Goal: Information Seeking & Learning: Learn about a topic

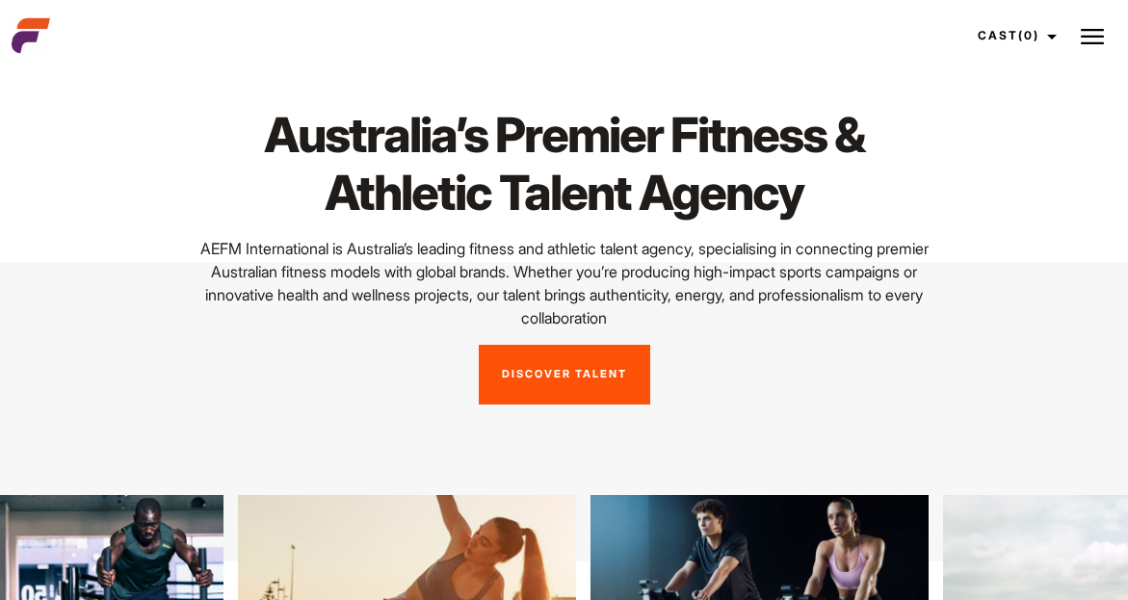
click at [328, 420] on div "Australia’s Premier Fitness & Athletic Talent Agency AEFM International is Aust…" at bounding box center [564, 256] width 1128 height 434
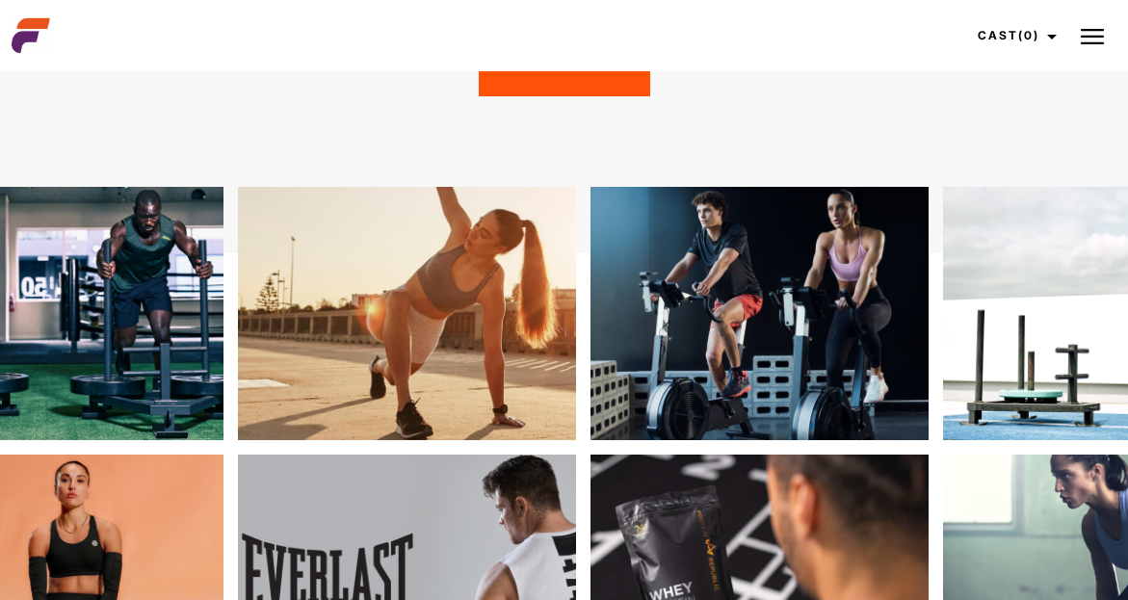
scroll to position [308, 0]
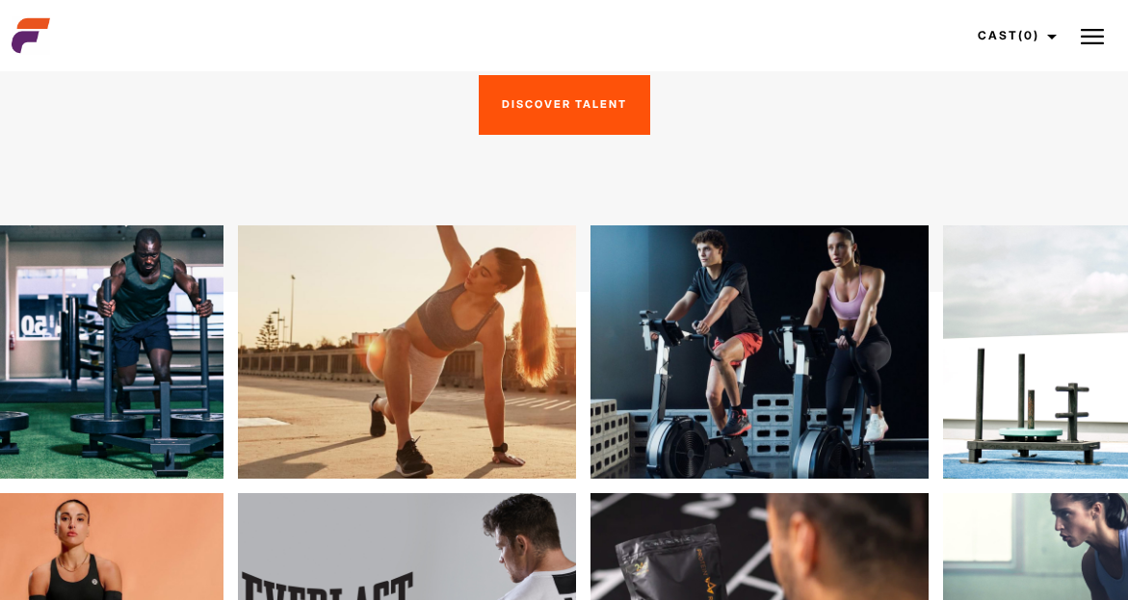
click at [1090, 30] on img at bounding box center [1092, 36] width 23 height 23
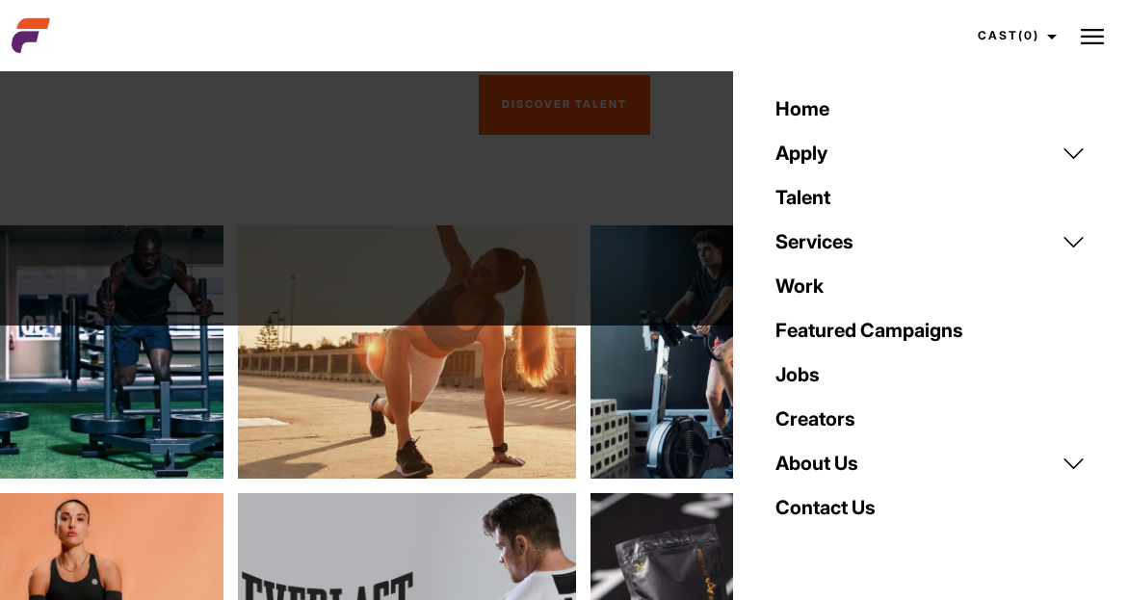
click at [818, 196] on link "Talent" at bounding box center [930, 197] width 333 height 44
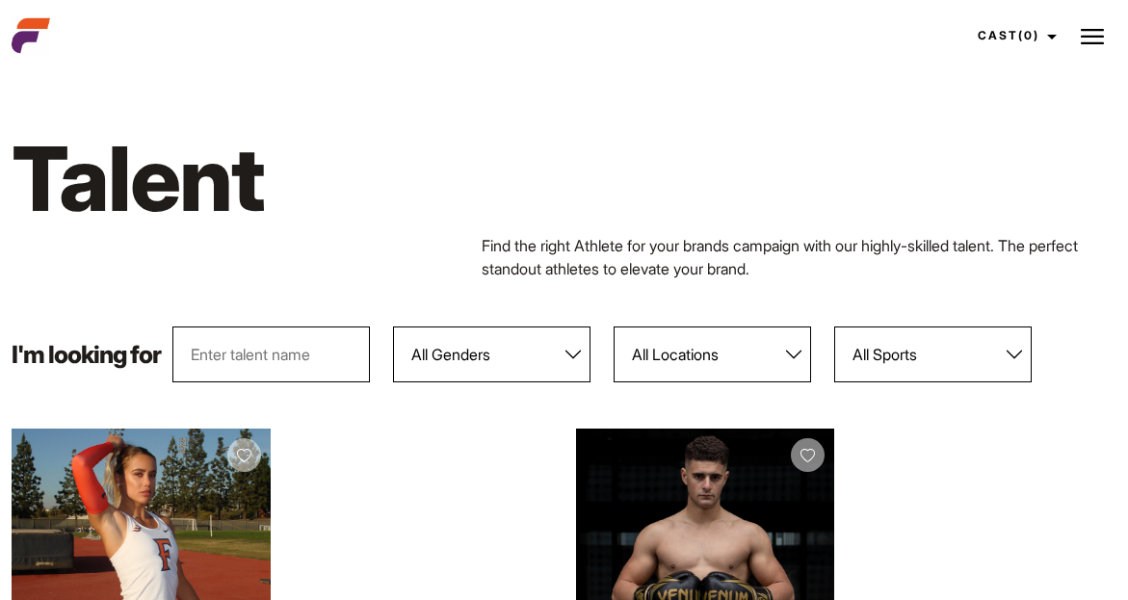
select select "104"
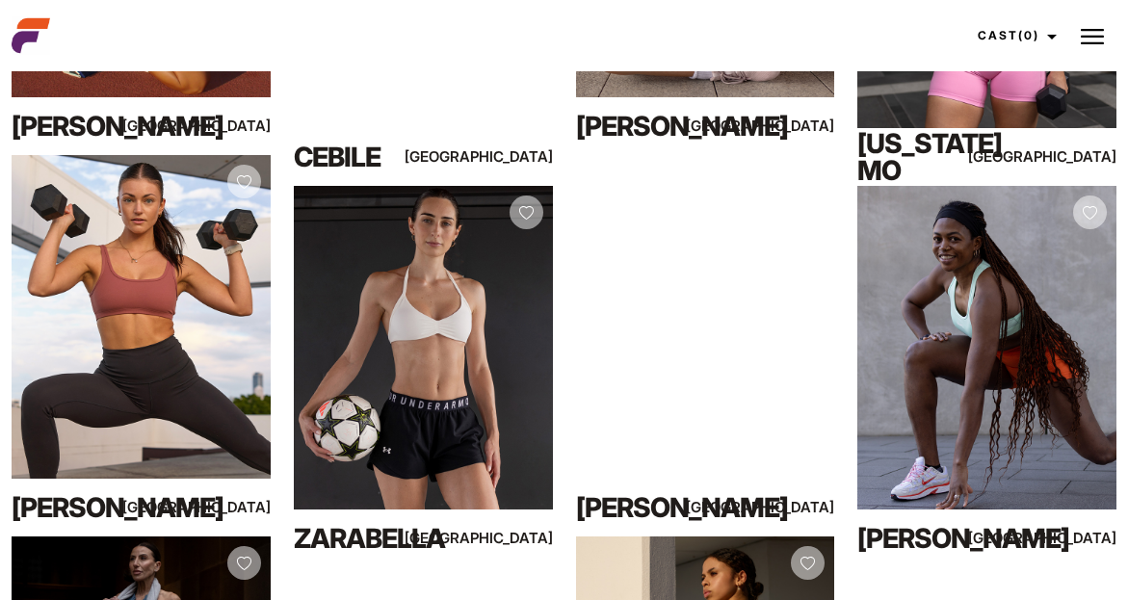
scroll to position [694, 0]
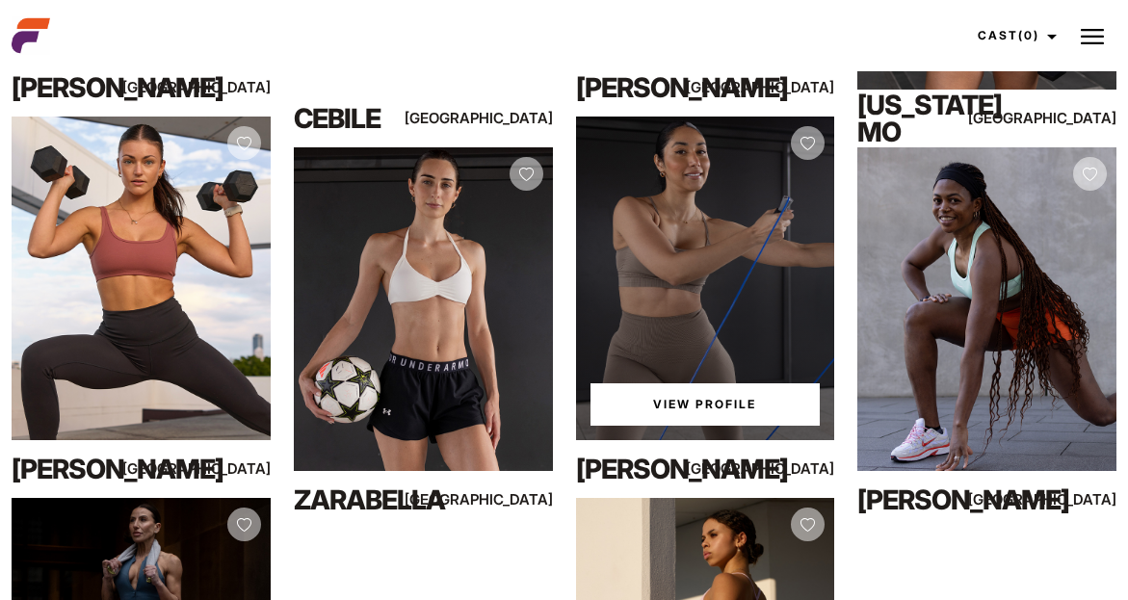
click at [678, 379] on div "View Profile" at bounding box center [705, 279] width 259 height 324
click at [681, 399] on link "View Profile" at bounding box center [706, 405] width 230 height 42
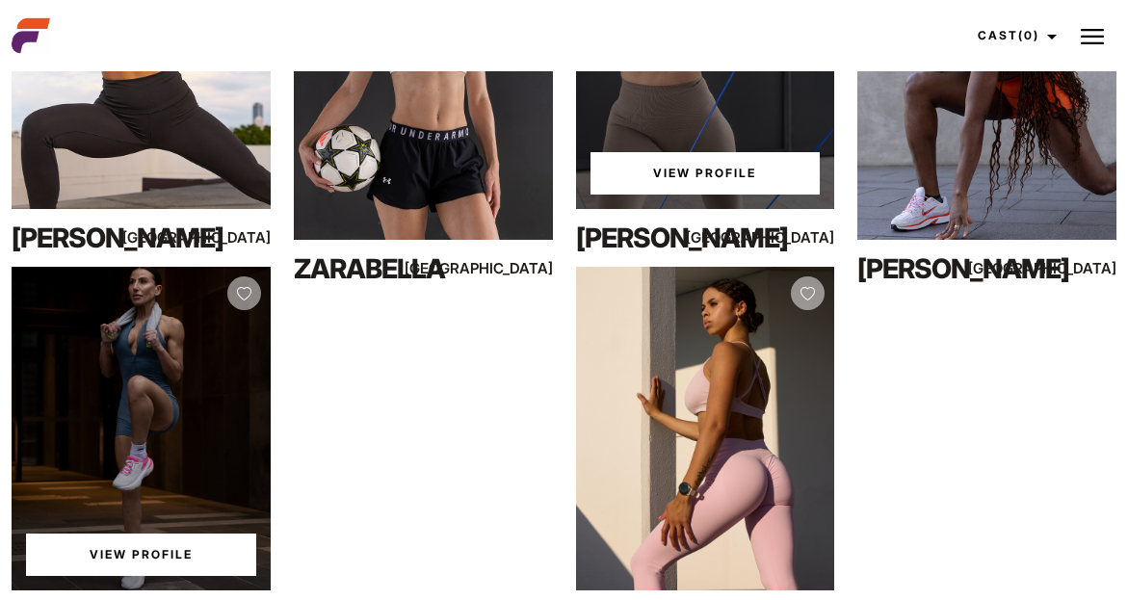
scroll to position [1002, 0]
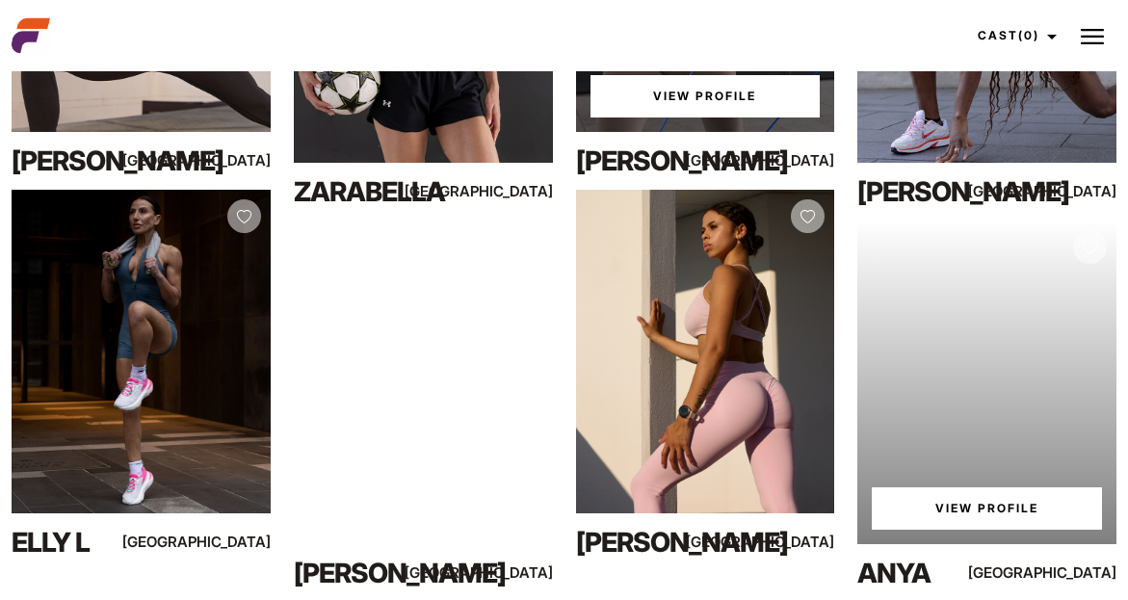
click at [970, 507] on link "View Profile" at bounding box center [987, 509] width 230 height 42
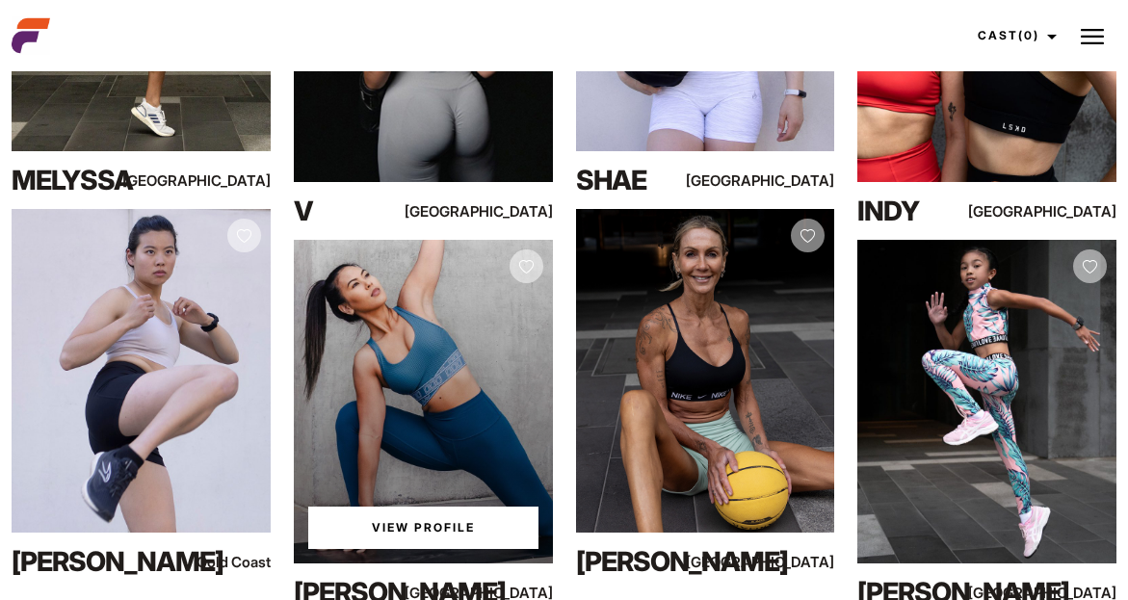
scroll to position [10559, 0]
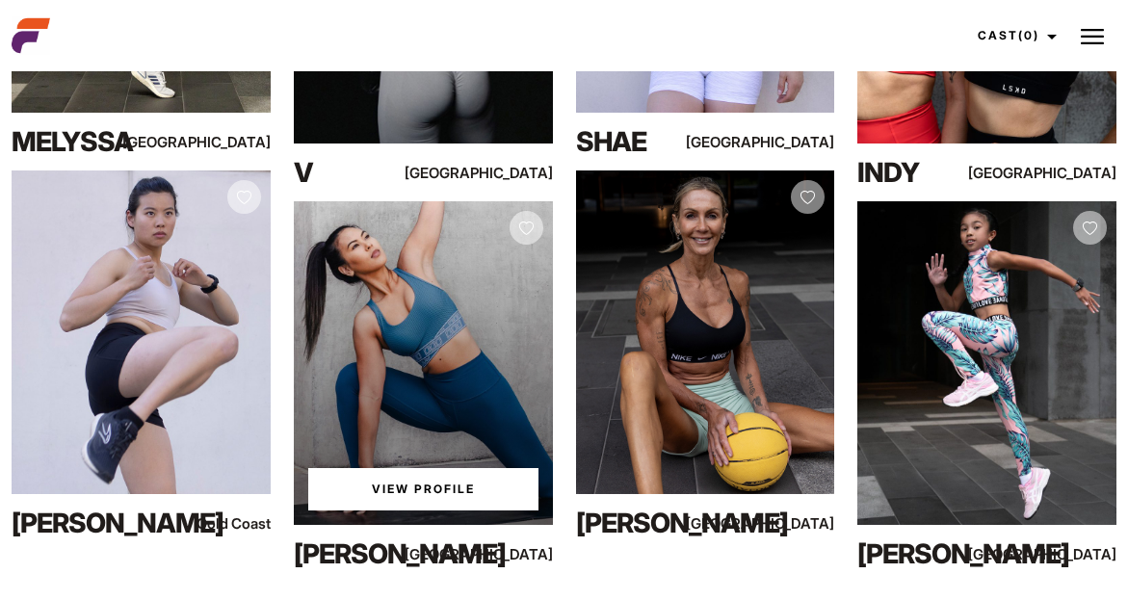
click at [416, 357] on div "View Profile" at bounding box center [423, 363] width 259 height 324
click at [416, 477] on link "View Profile" at bounding box center [423, 489] width 230 height 42
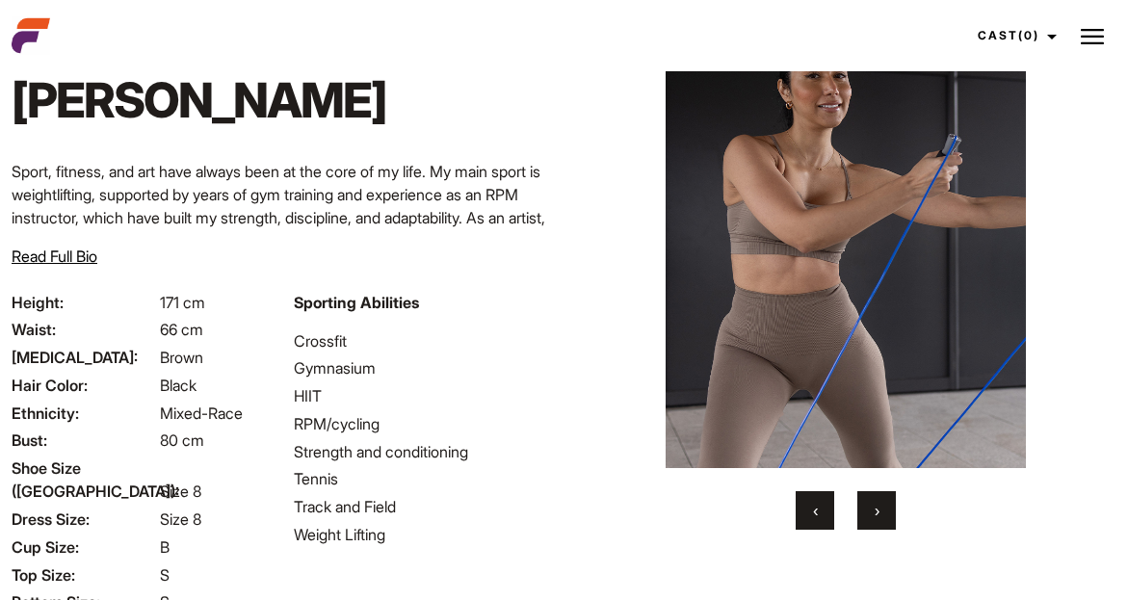
scroll to position [66, 0]
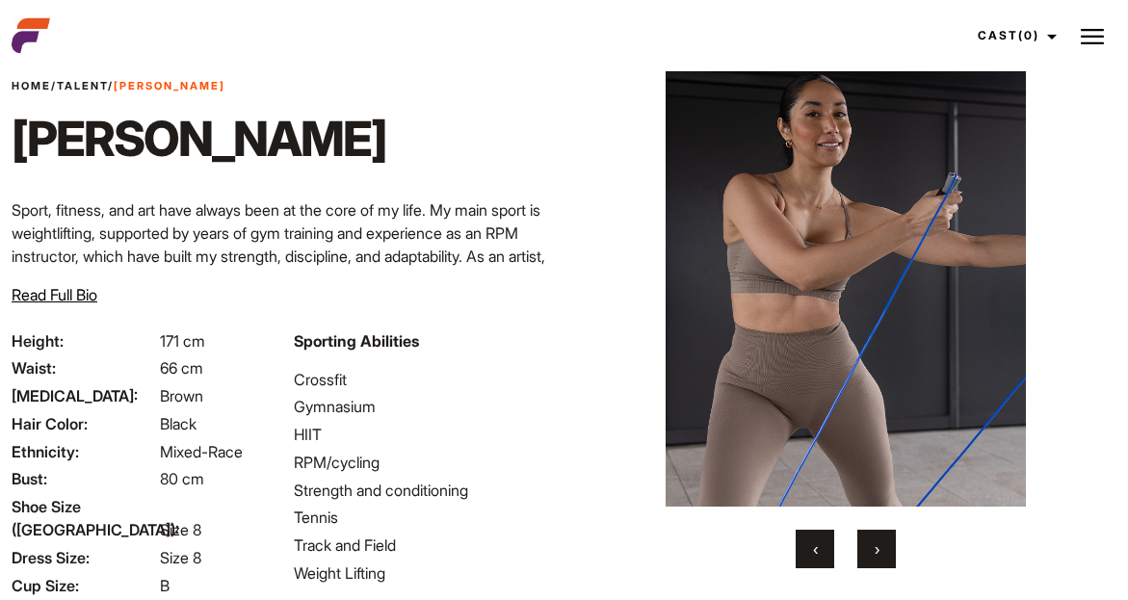
click at [870, 510] on div "Your browser does not support the video tag. Your browser does not support the …" at bounding box center [847, 313] width 472 height 512
click at [876, 548] on span "›" at bounding box center [877, 549] width 5 height 19
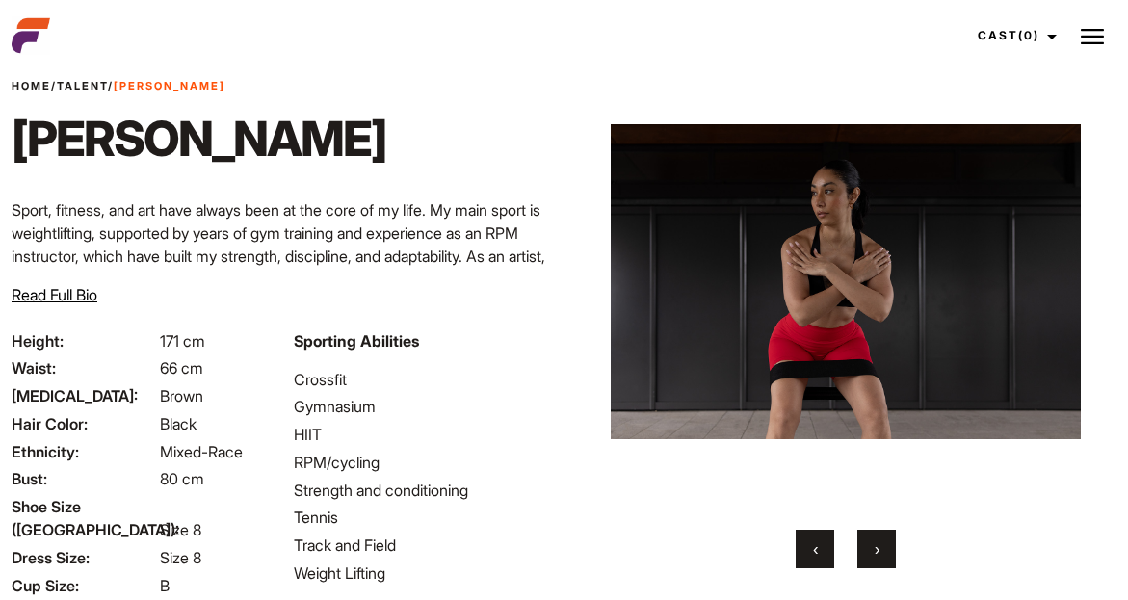
click at [811, 545] on button "‹" at bounding box center [815, 549] width 39 height 39
click at [811, 545] on div "Home / Talent / Suzan Na Suzan Na Your browser does not support the video tag. …" at bounding box center [847, 414] width 565 height 807
click at [873, 548] on div "Home / Talent / Suzan Na Suzan Na Your browser does not support the video tag. …" at bounding box center [847, 414] width 565 height 807
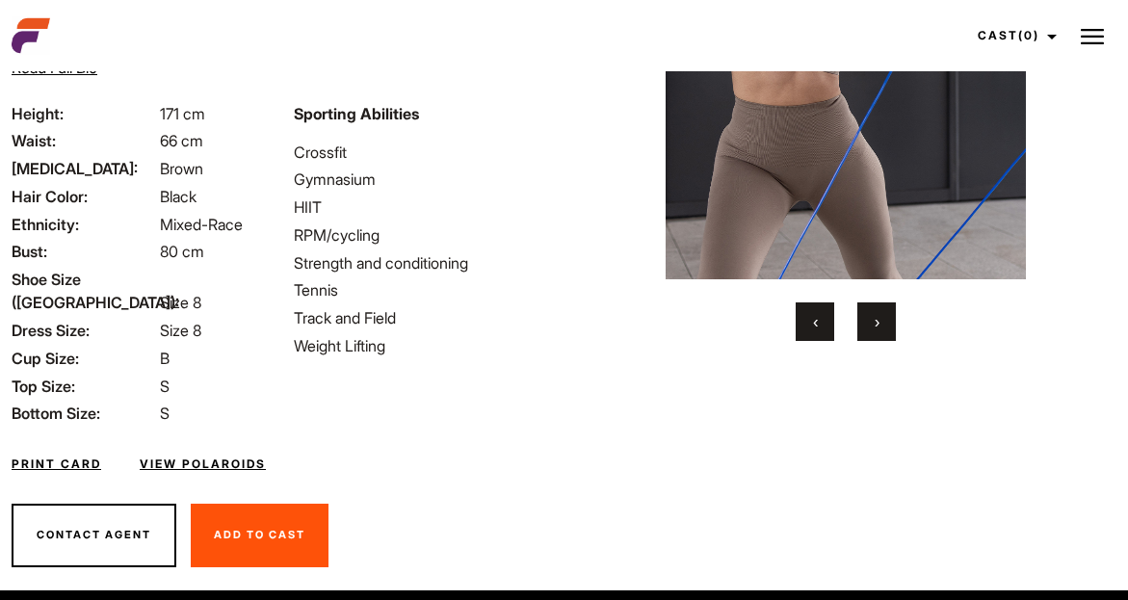
scroll to position [298, 0]
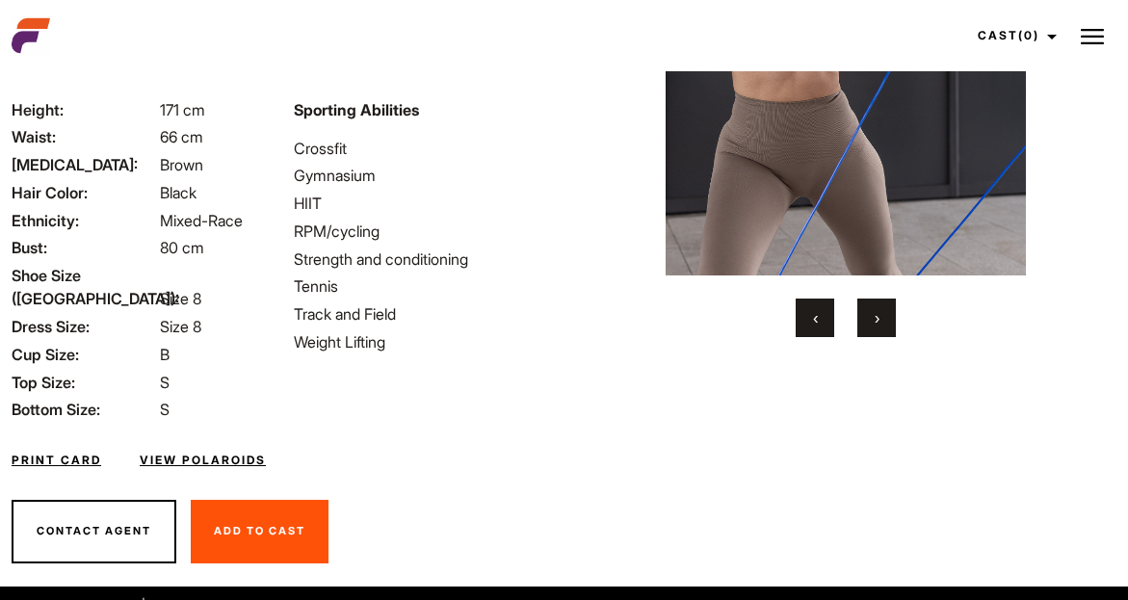
click at [211, 452] on link "View Polaroids" at bounding box center [203, 460] width 126 height 17
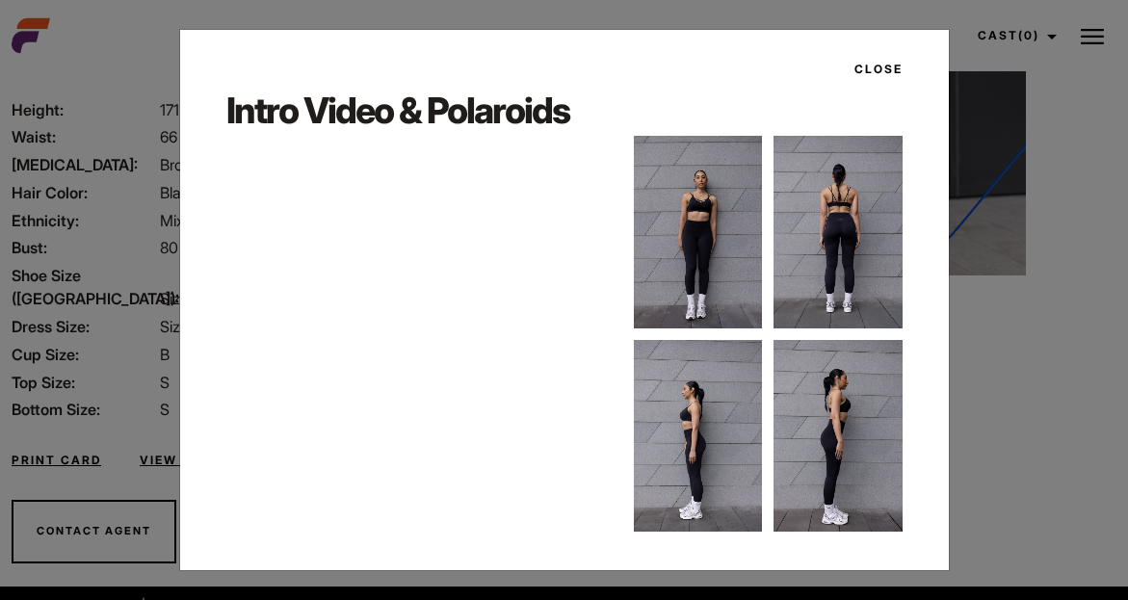
click at [104, 89] on div "Close Intro Video & Polaroids" at bounding box center [564, 300] width 1128 height 600
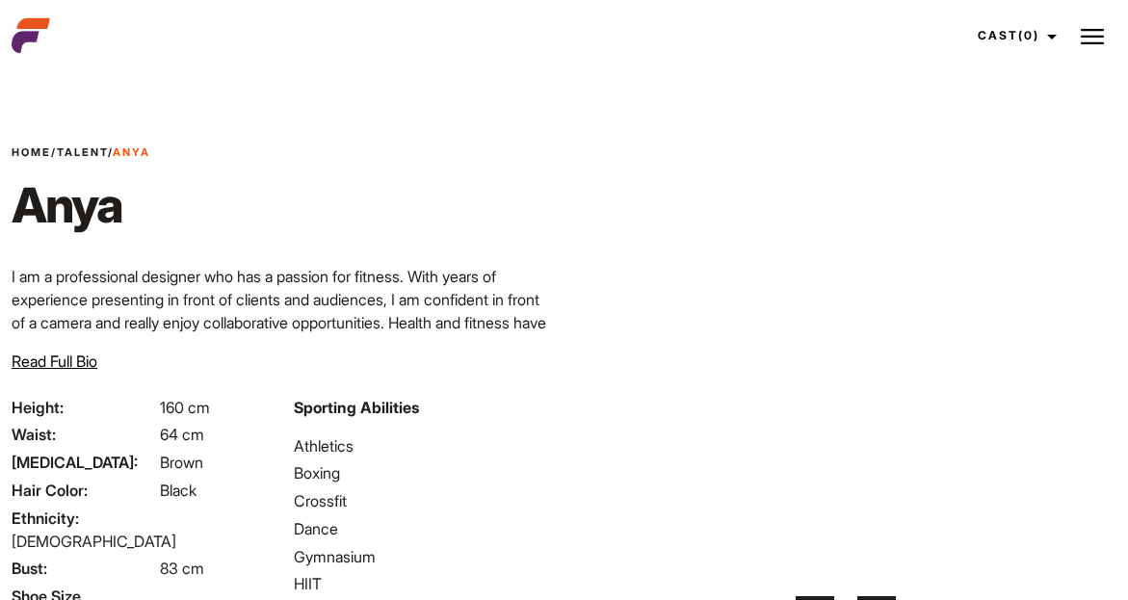
click at [949, 421] on video "Your browser does not support the video tag." at bounding box center [845, 348] width 471 height 450
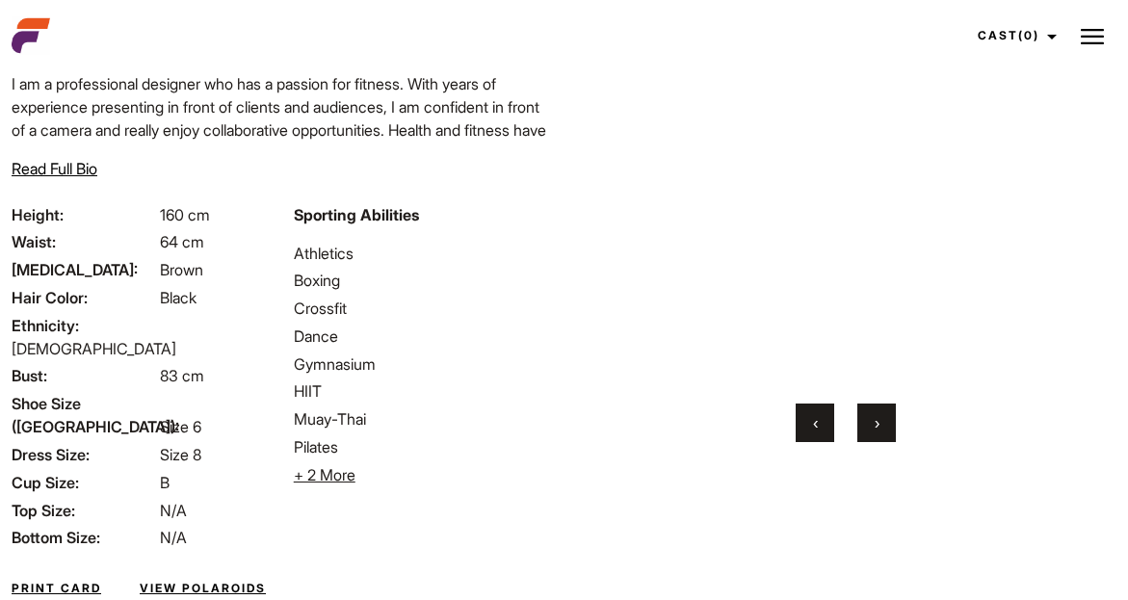
scroll to position [231, 0]
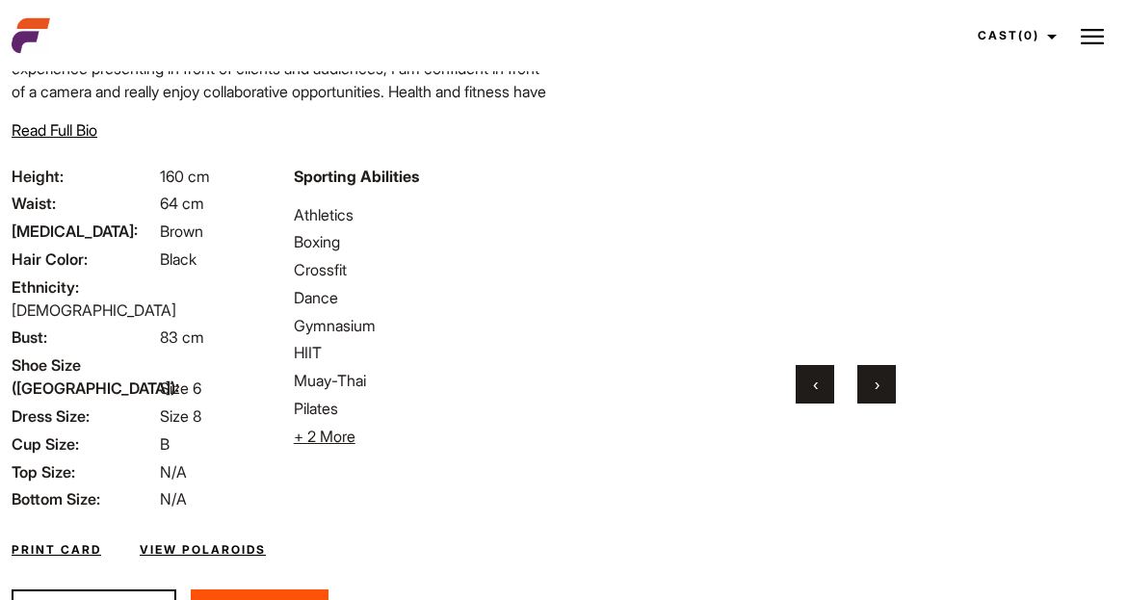
click at [879, 385] on span "›" at bounding box center [877, 384] width 5 height 19
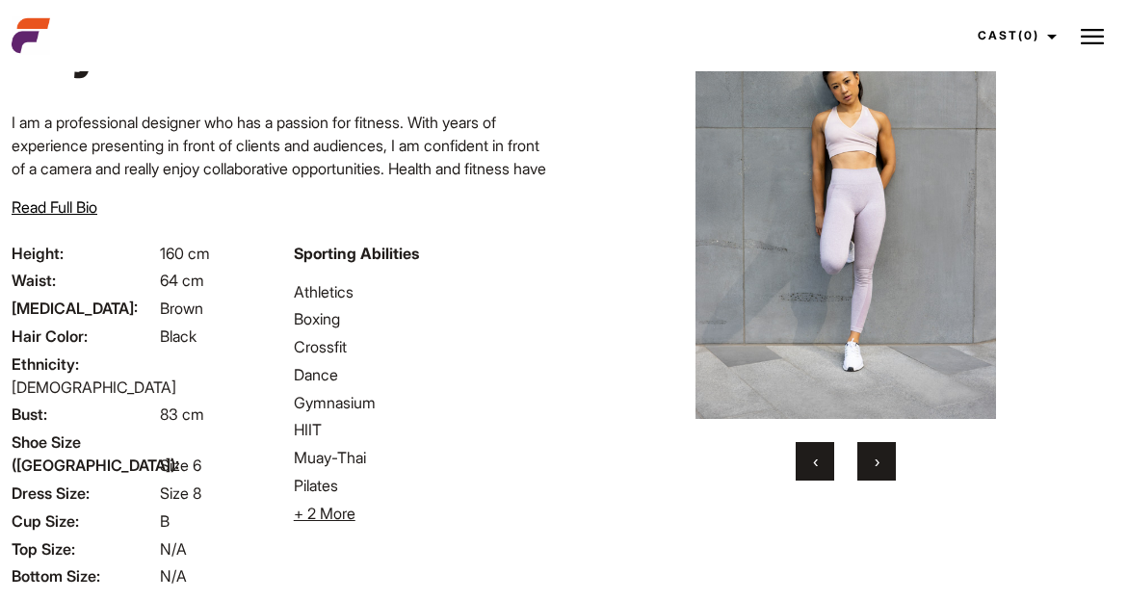
scroll to position [116, 0]
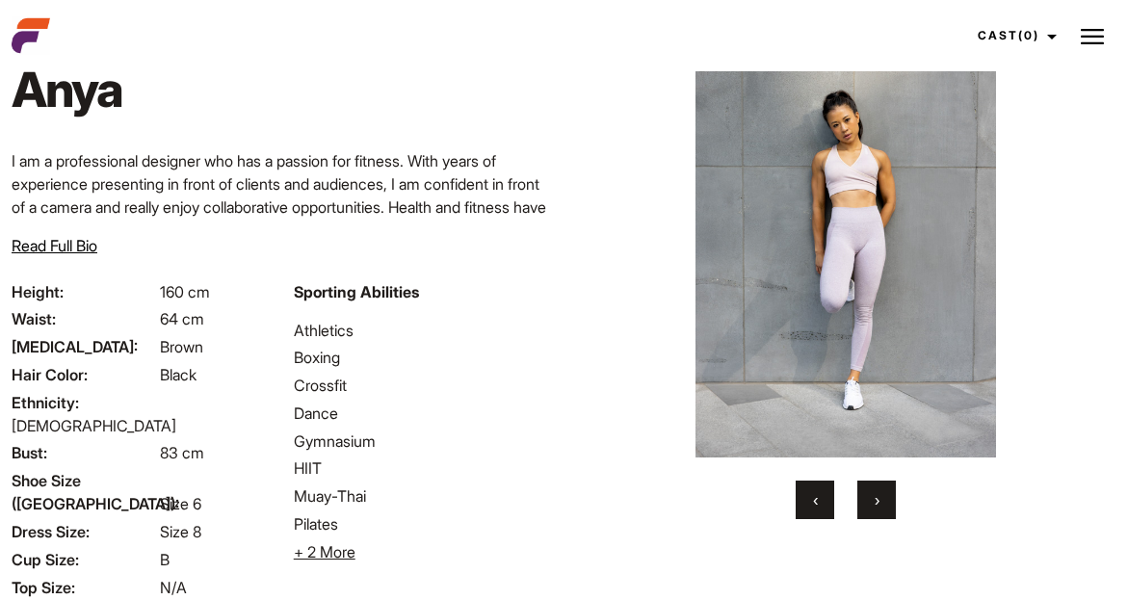
click at [878, 504] on span "›" at bounding box center [877, 499] width 5 height 19
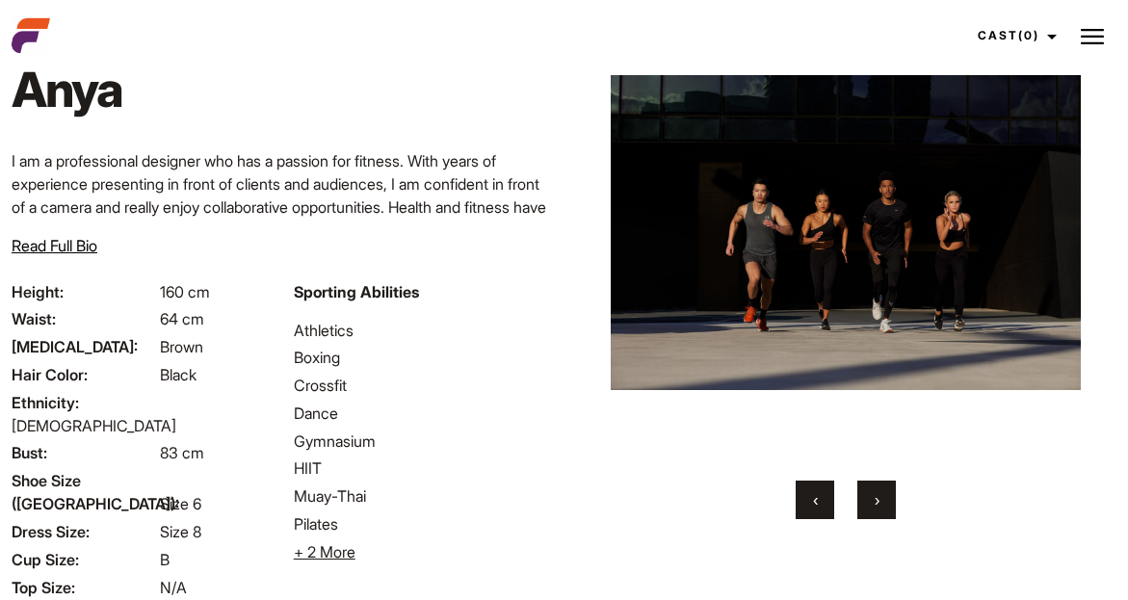
click at [878, 504] on span "›" at bounding box center [877, 499] width 5 height 19
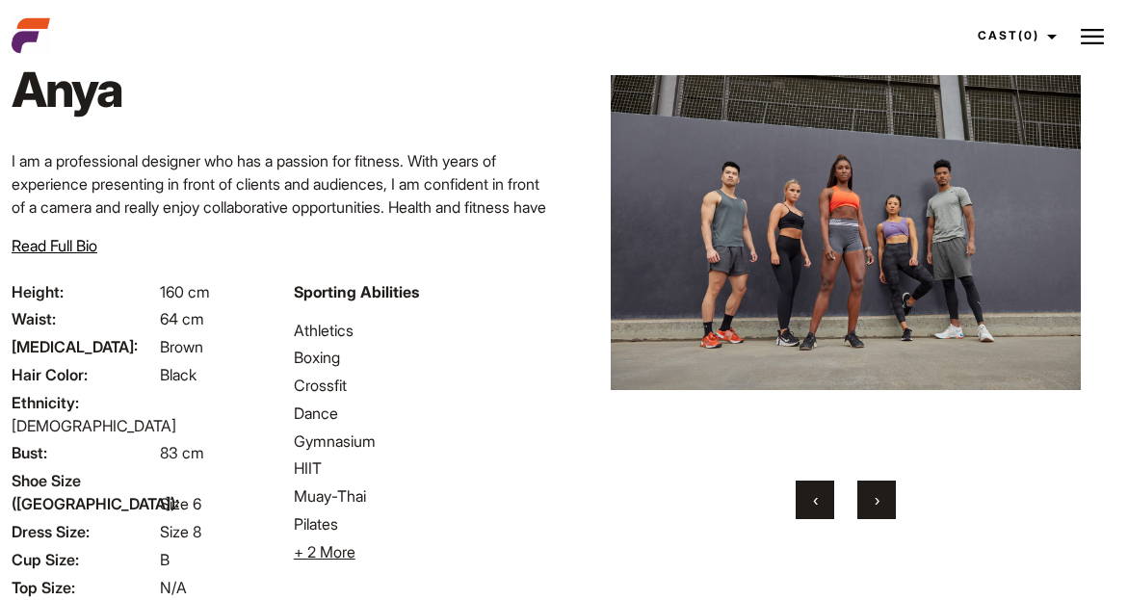
click at [878, 504] on span "›" at bounding box center [877, 499] width 5 height 19
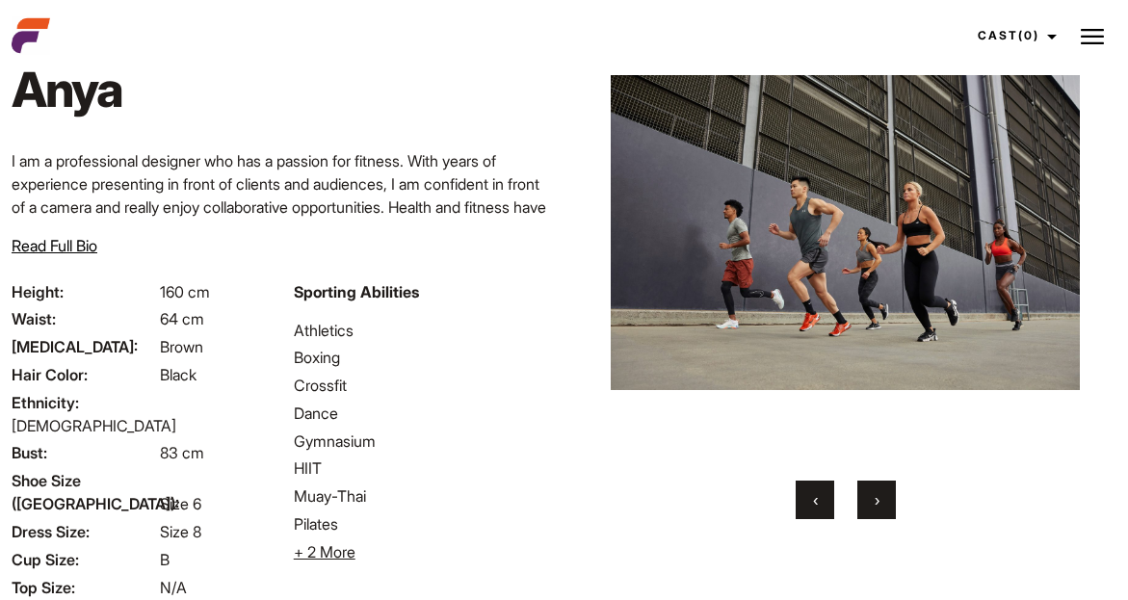
click at [878, 504] on span "›" at bounding box center [877, 499] width 5 height 19
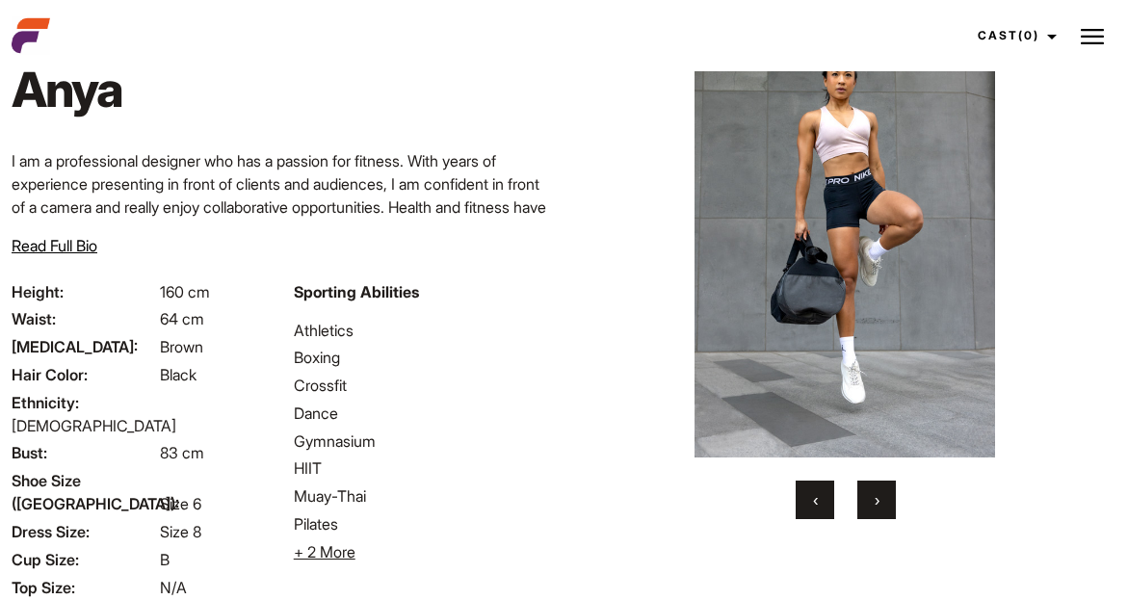
click at [878, 501] on span "›" at bounding box center [877, 499] width 5 height 19
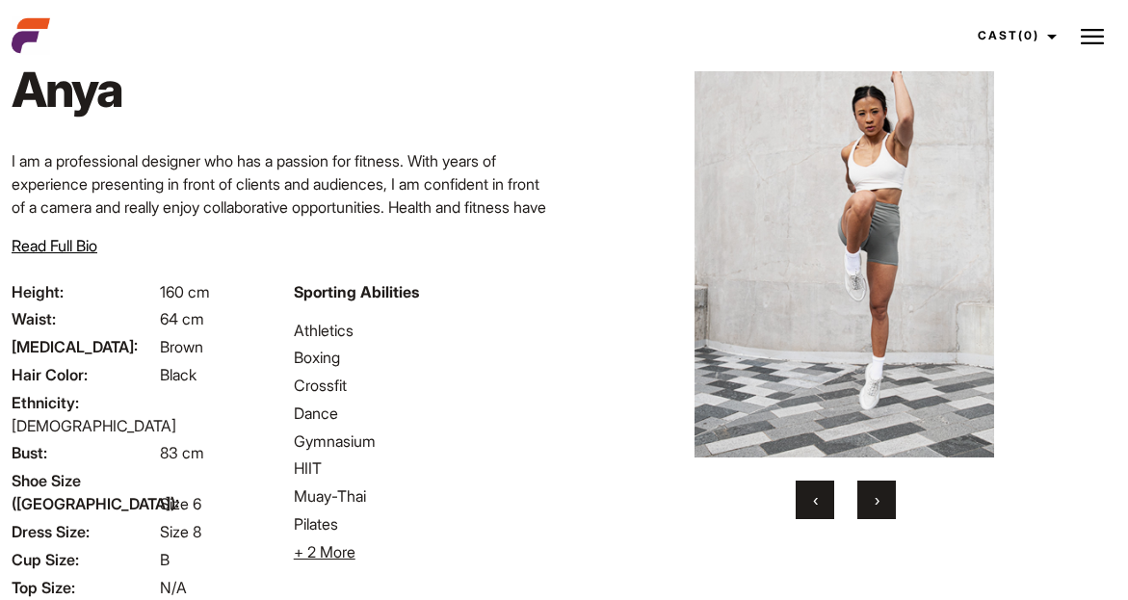
click at [877, 497] on span "›" at bounding box center [877, 499] width 5 height 19
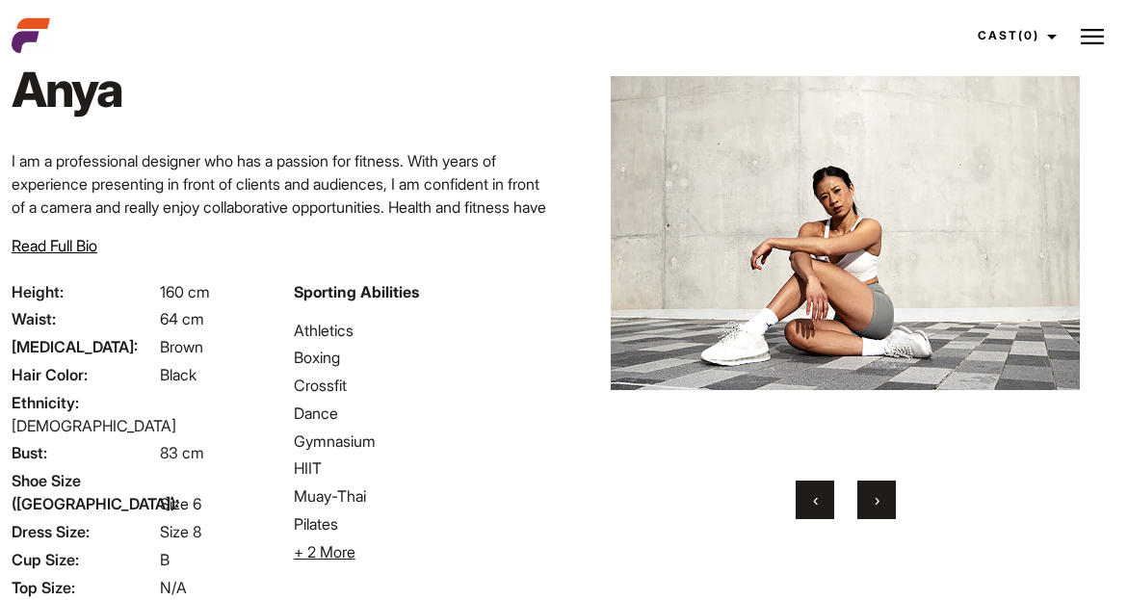
click at [877, 498] on span "›" at bounding box center [877, 499] width 5 height 19
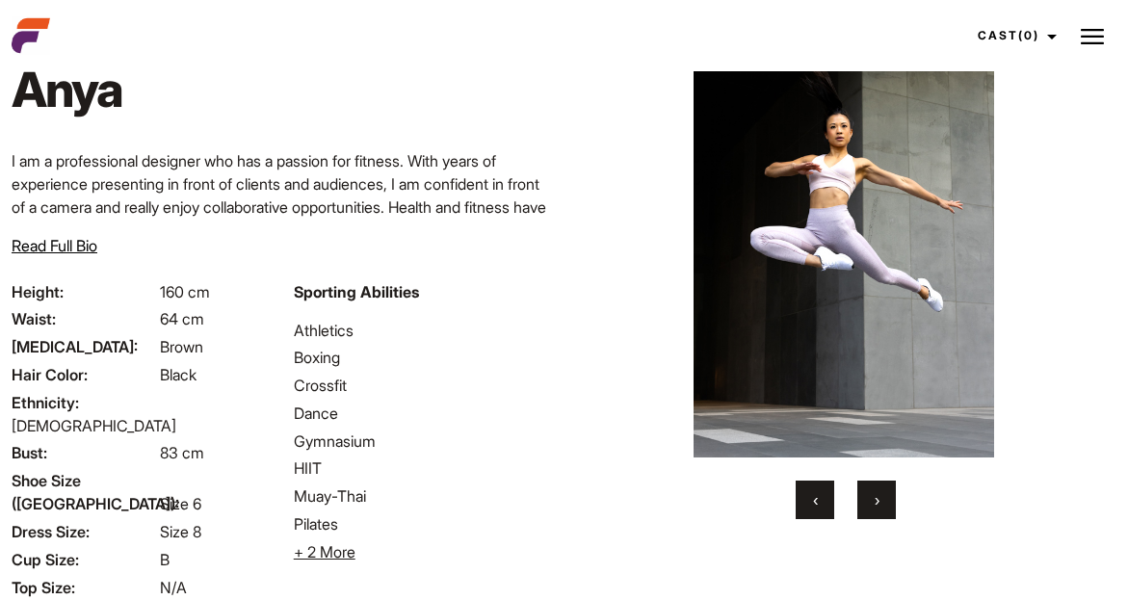
click at [877, 498] on span "›" at bounding box center [877, 499] width 5 height 19
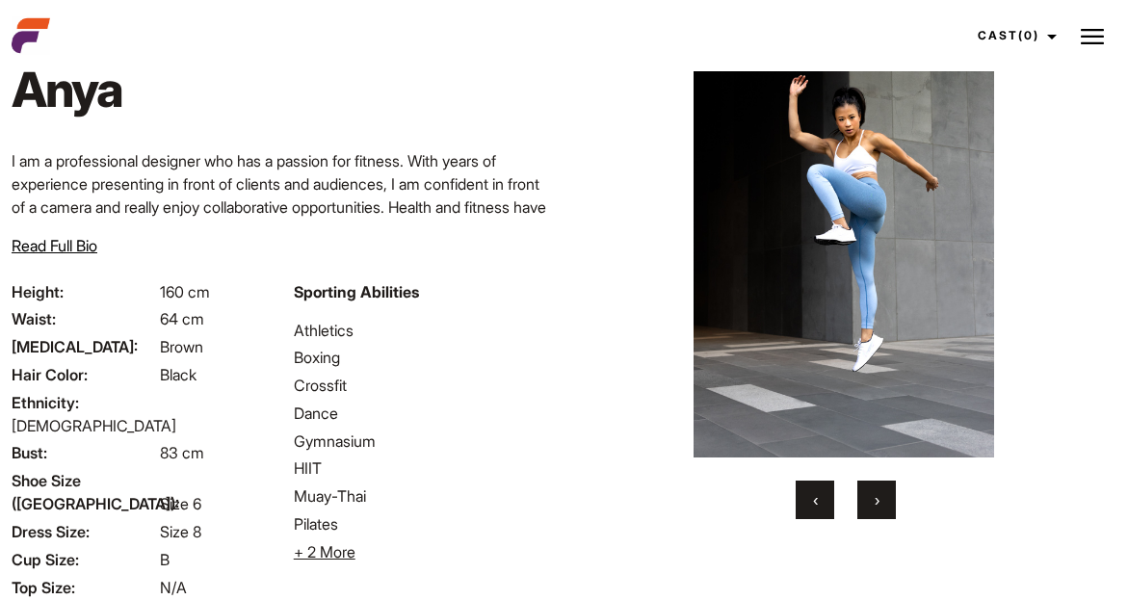
click at [877, 498] on span "›" at bounding box center [877, 499] width 5 height 19
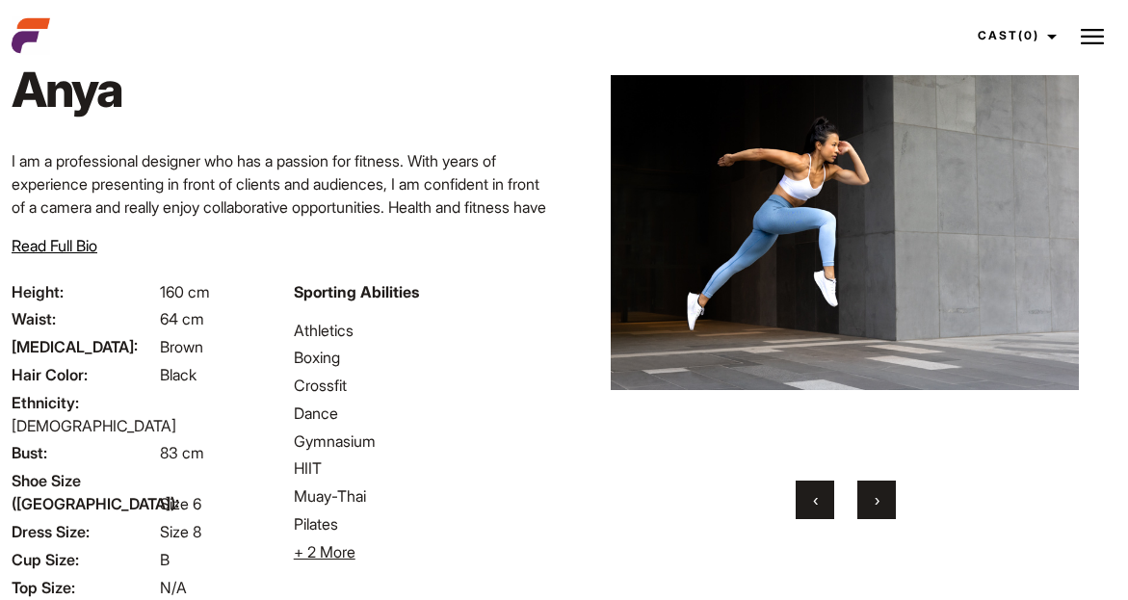
click at [877, 500] on span "›" at bounding box center [877, 499] width 5 height 19
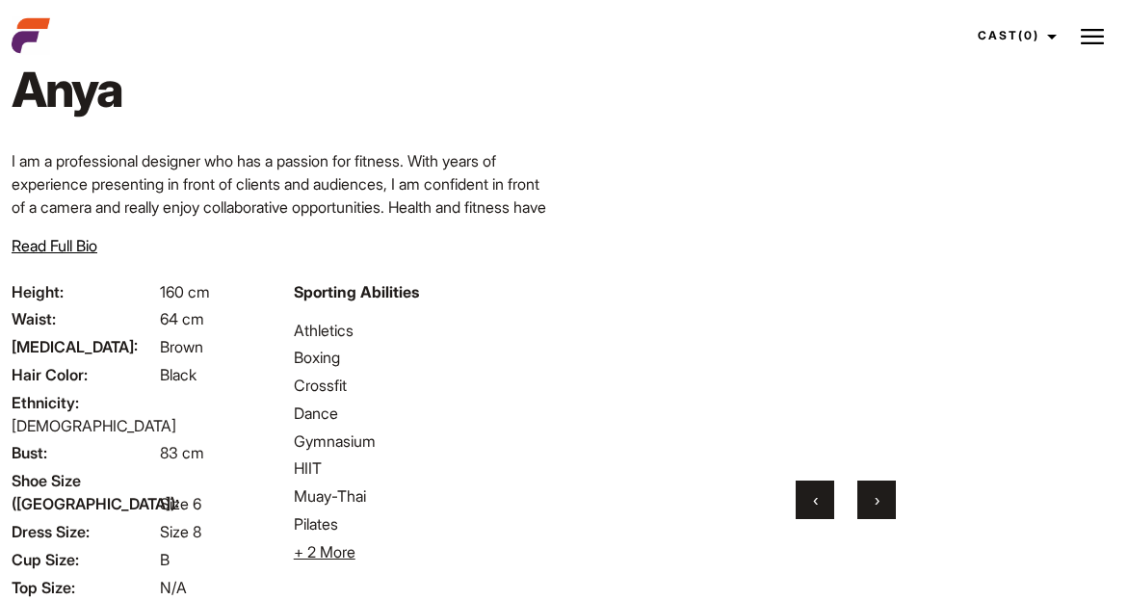
click at [420, 562] on li "+ 2 More Hide More" at bounding box center [423, 552] width 259 height 23
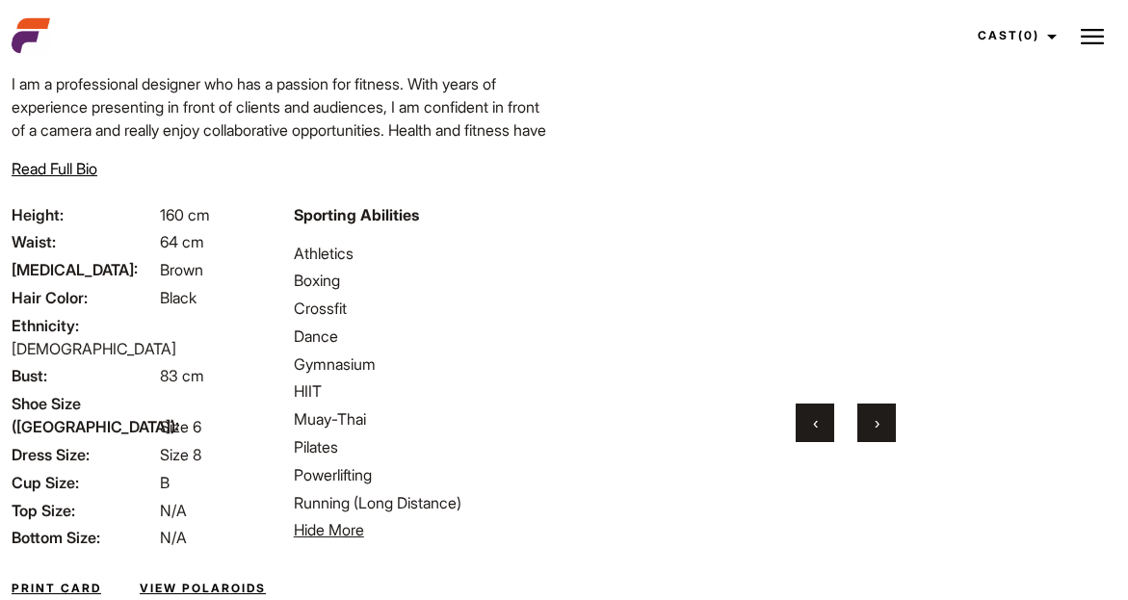
scroll to position [231, 0]
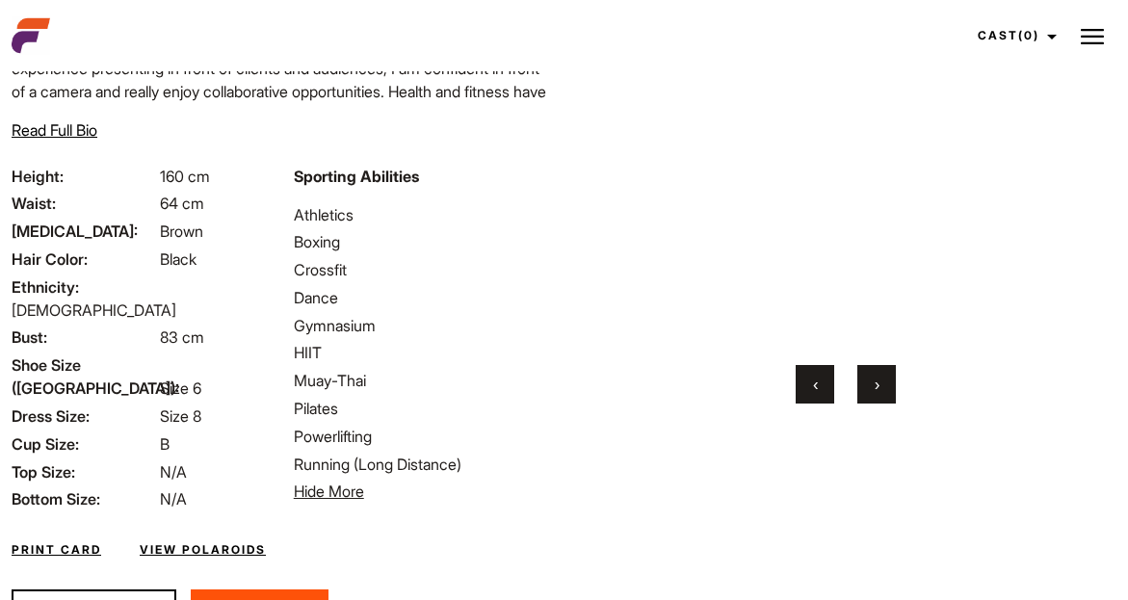
click at [216, 542] on link "View Polaroids" at bounding box center [203, 550] width 126 height 17
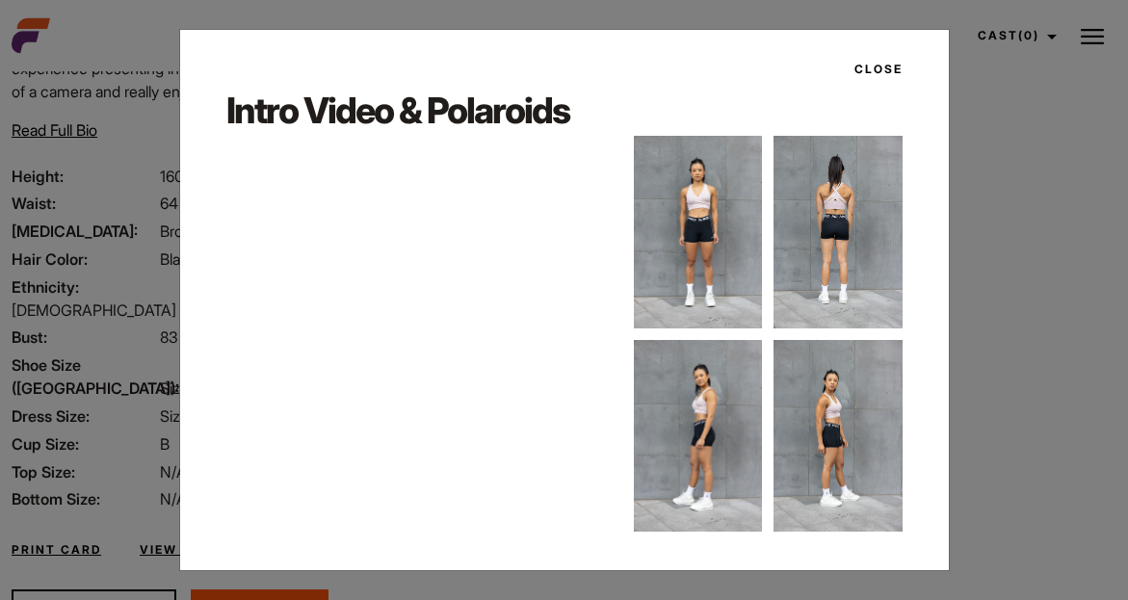
click at [880, 66] on button "Close" at bounding box center [873, 69] width 60 height 33
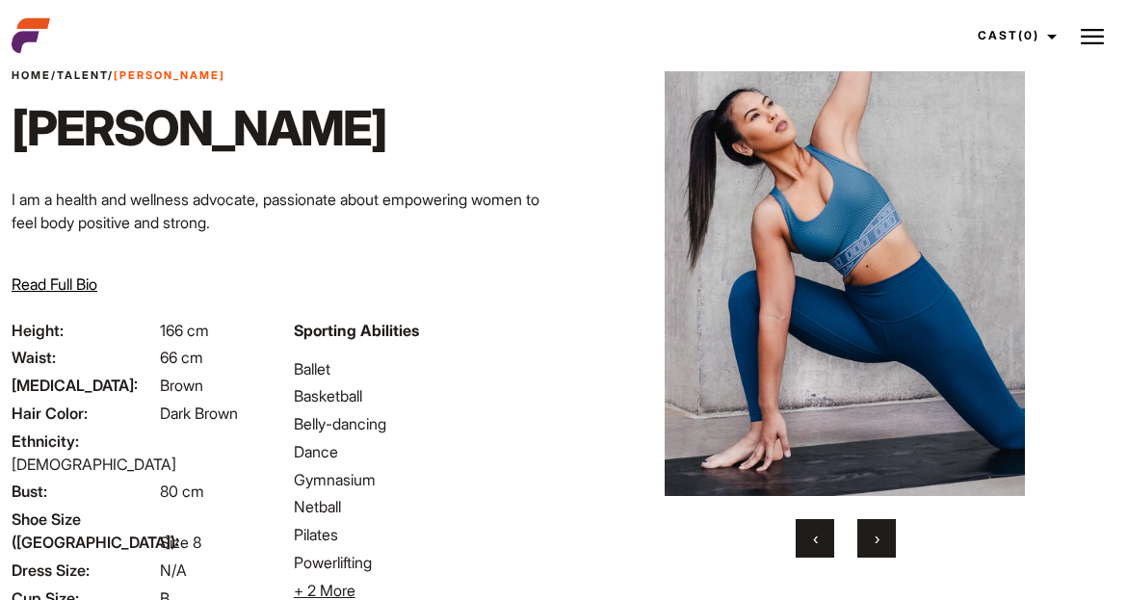
scroll to position [116, 0]
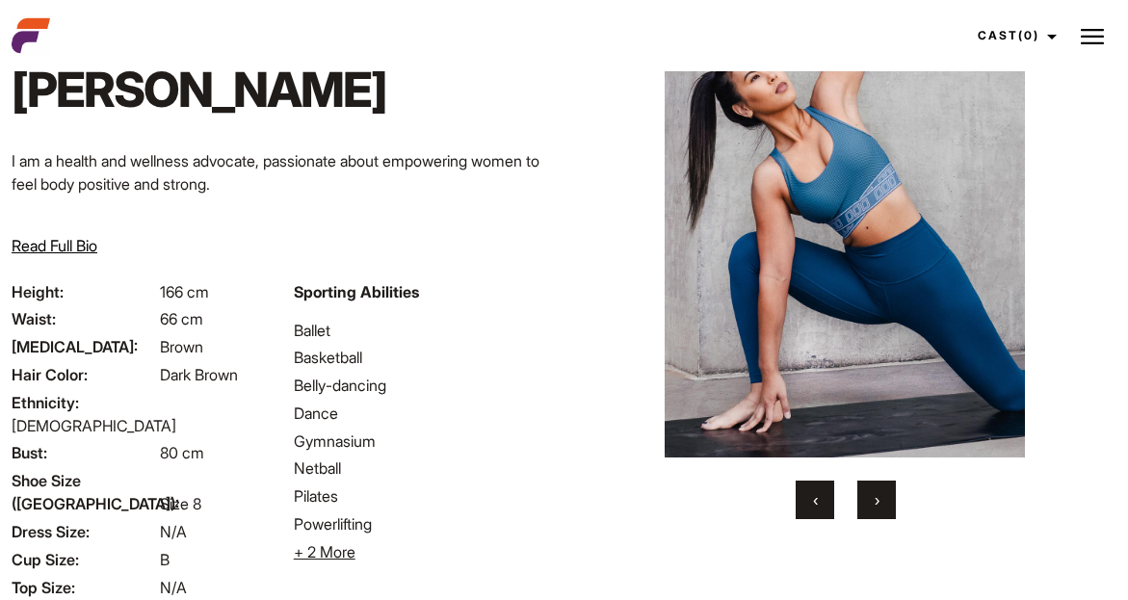
click at [878, 497] on span "›" at bounding box center [877, 499] width 5 height 19
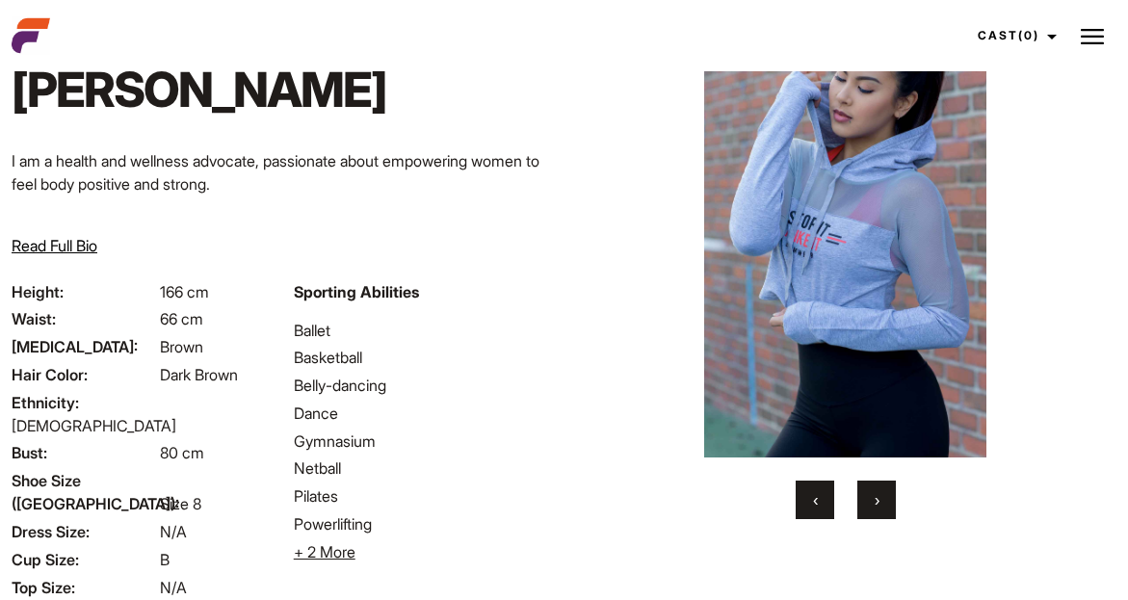
click at [878, 498] on span "›" at bounding box center [877, 499] width 5 height 19
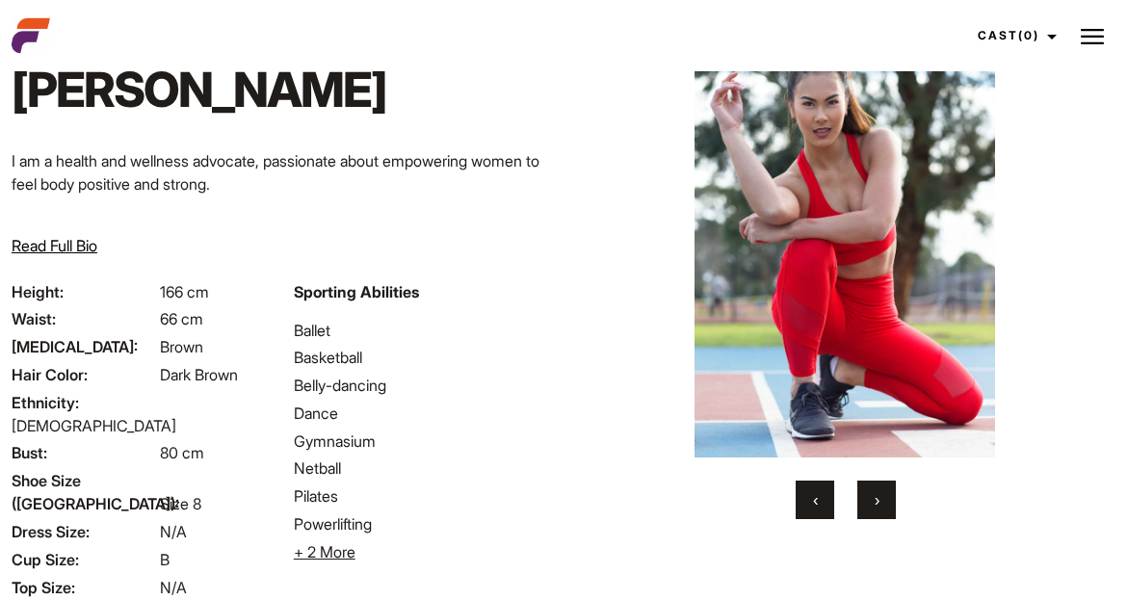
click at [876, 496] on span "›" at bounding box center [877, 499] width 5 height 19
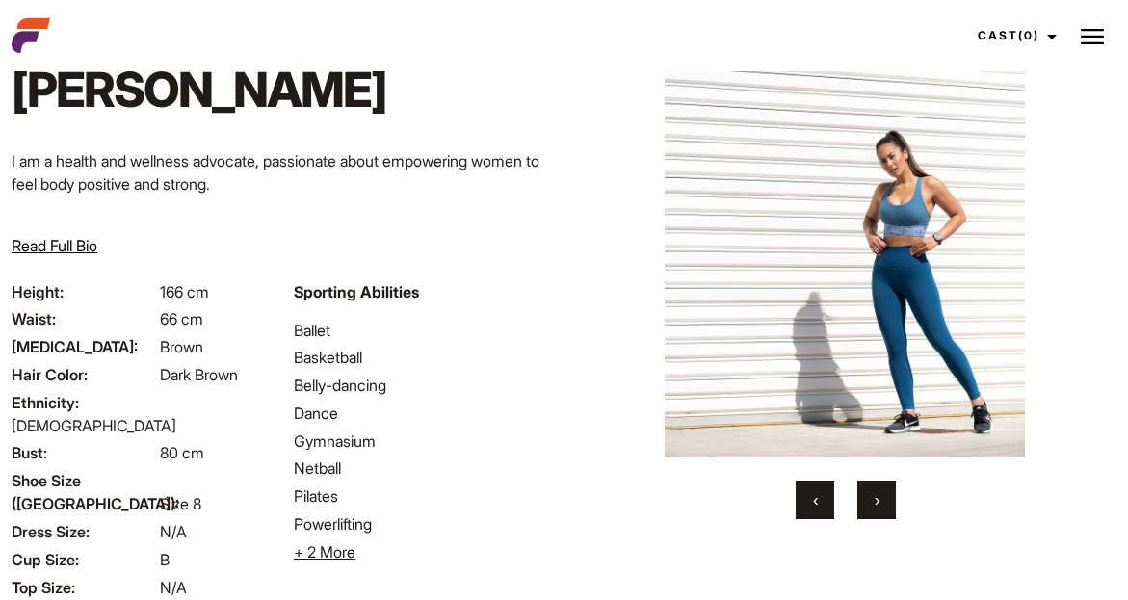
click at [876, 496] on span "›" at bounding box center [877, 499] width 5 height 19
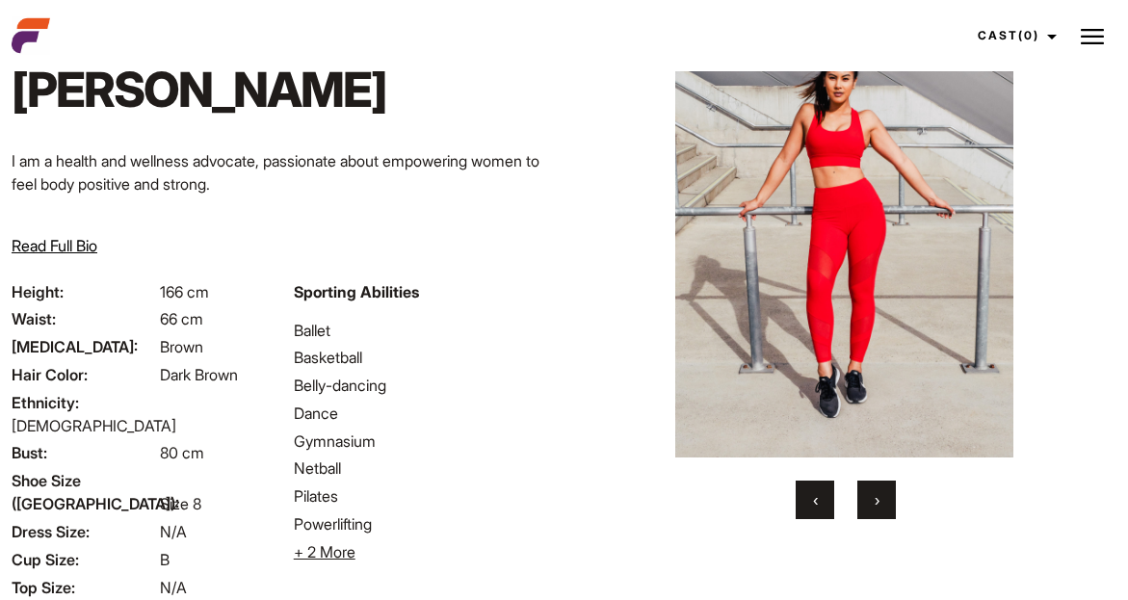
click at [875, 496] on span "›" at bounding box center [877, 499] width 5 height 19
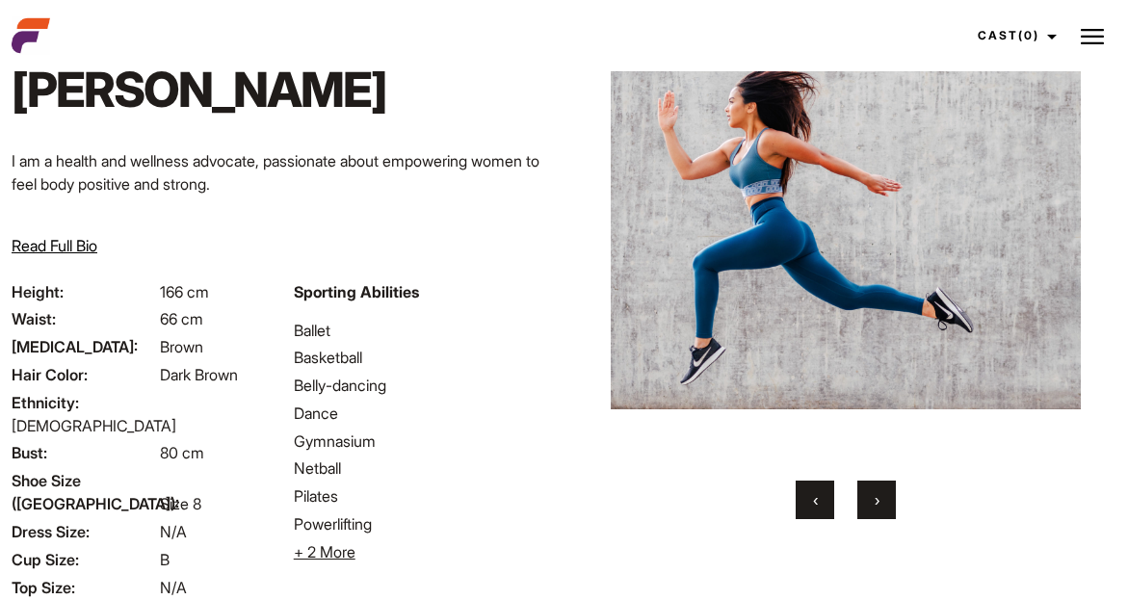
click at [876, 498] on span "›" at bounding box center [877, 499] width 5 height 19
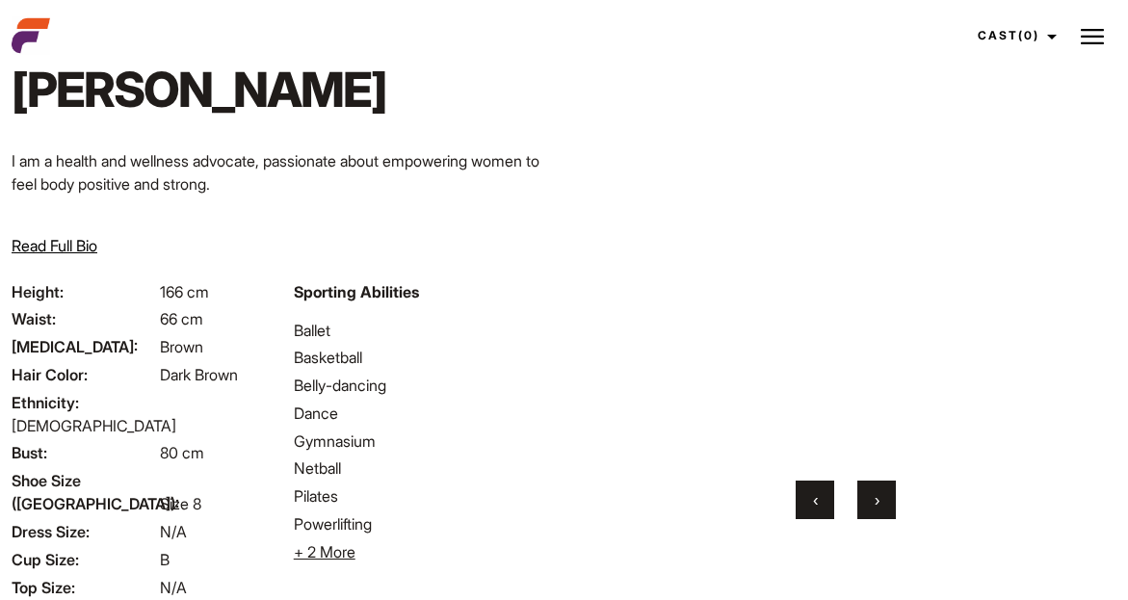
click at [876, 499] on span "›" at bounding box center [877, 499] width 5 height 19
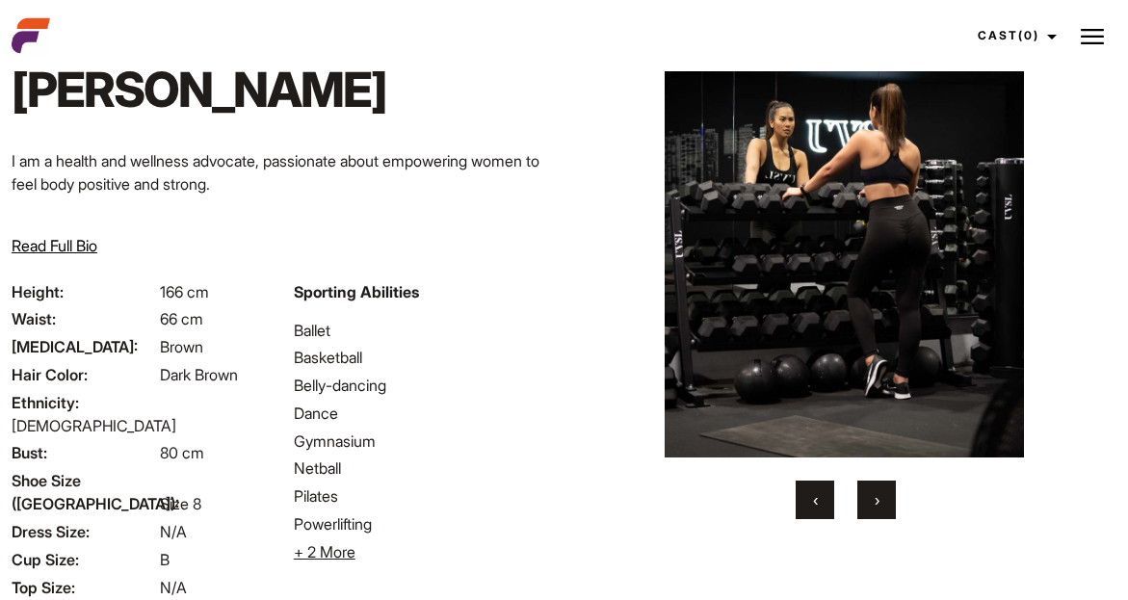
click at [876, 498] on span "›" at bounding box center [877, 499] width 5 height 19
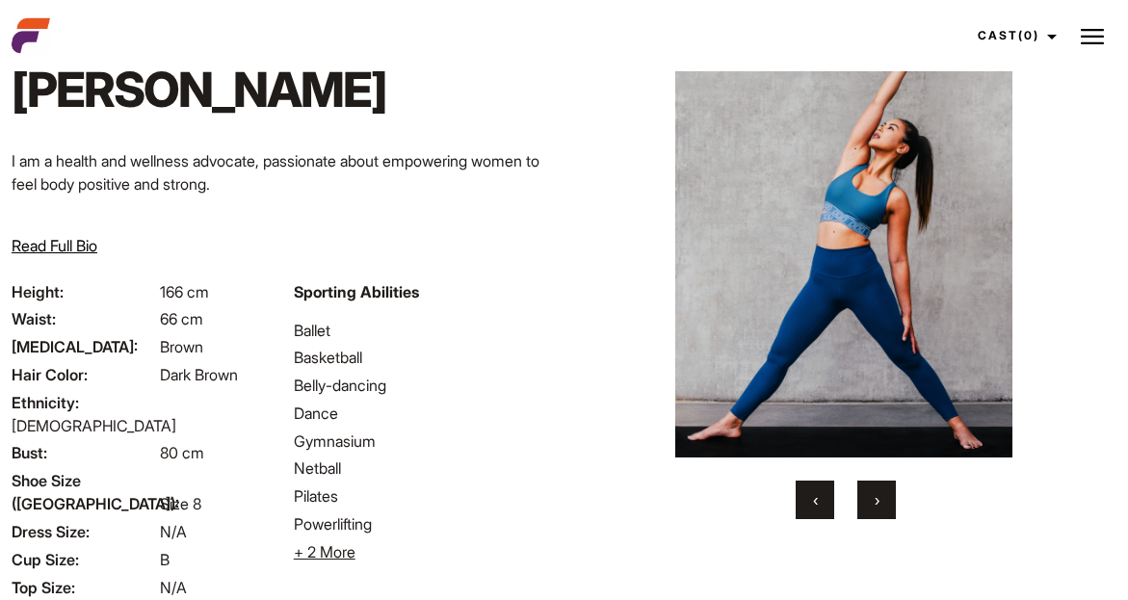
click at [876, 498] on span "›" at bounding box center [877, 499] width 5 height 19
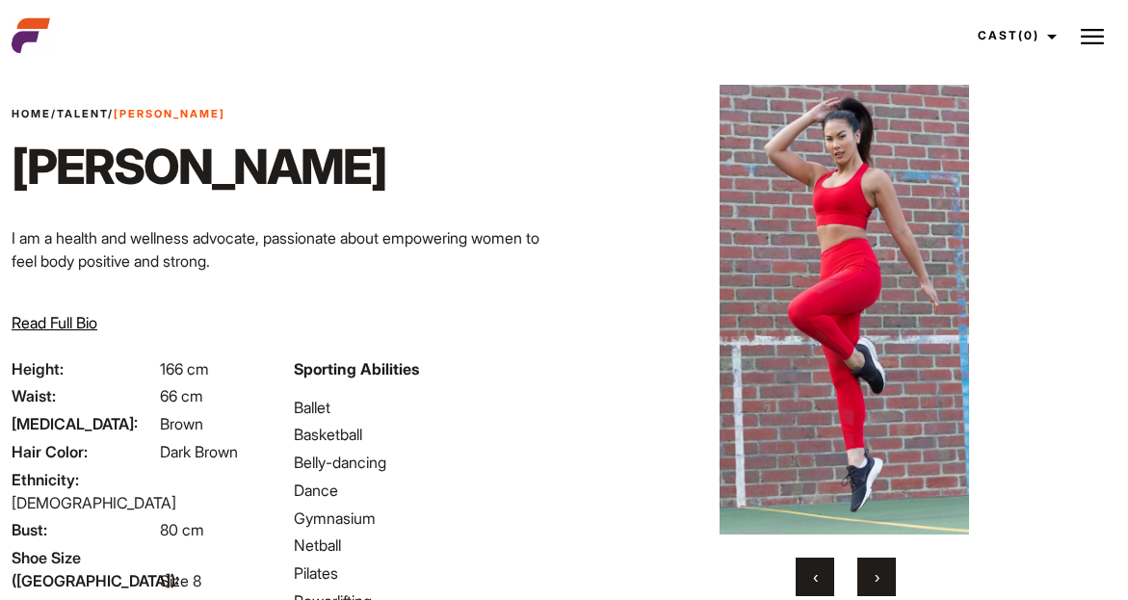
scroll to position [77, 0]
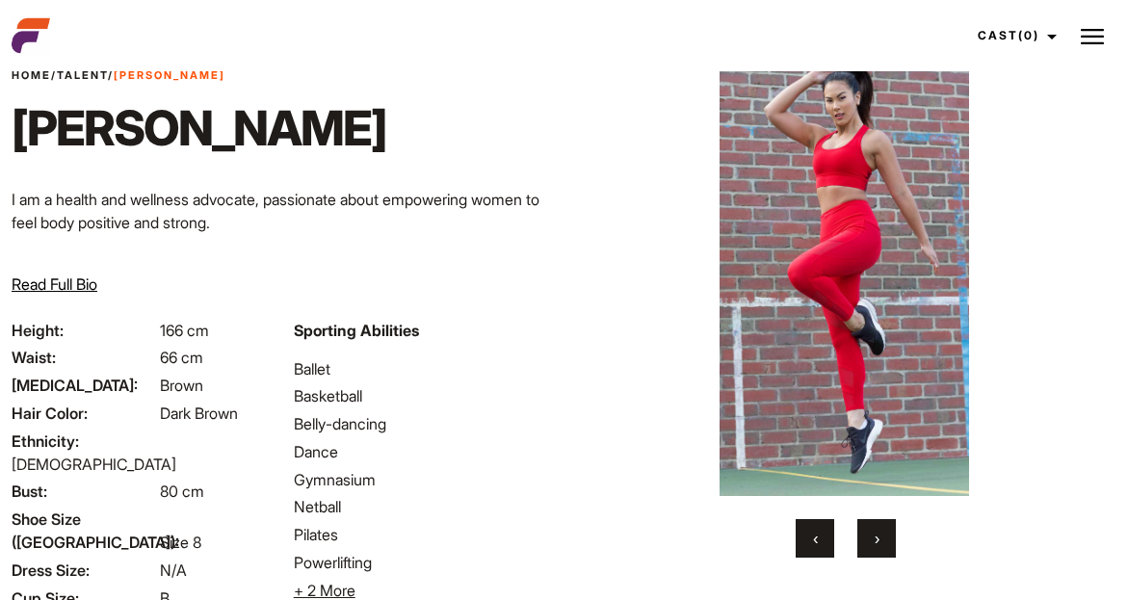
click at [877, 535] on span "›" at bounding box center [877, 538] width 5 height 19
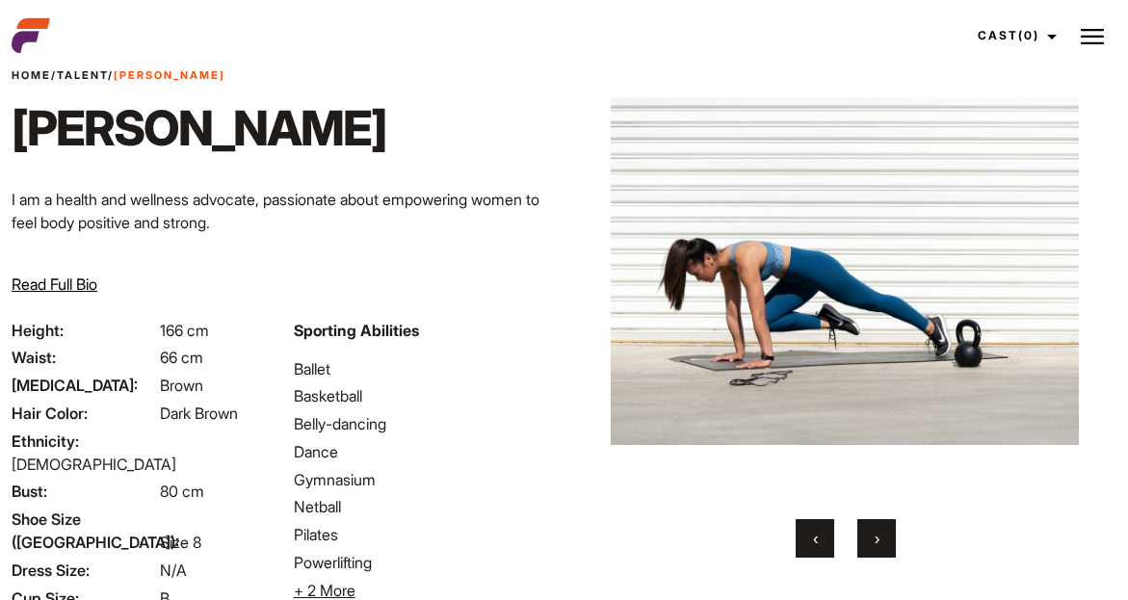
click at [876, 538] on span "›" at bounding box center [877, 538] width 5 height 19
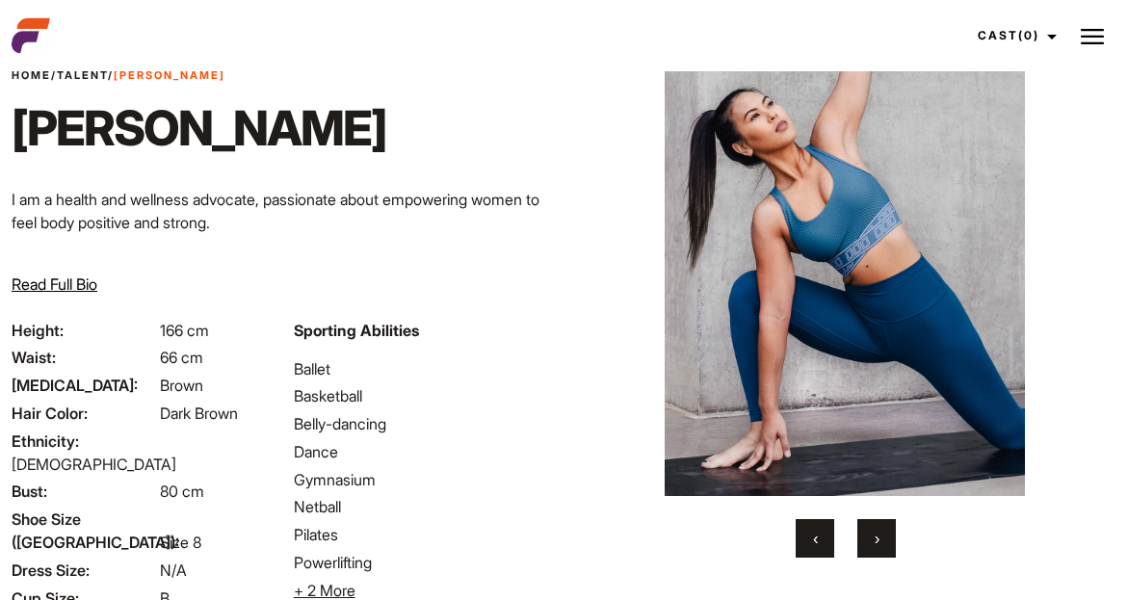
click at [873, 534] on button "›" at bounding box center [877, 538] width 39 height 39
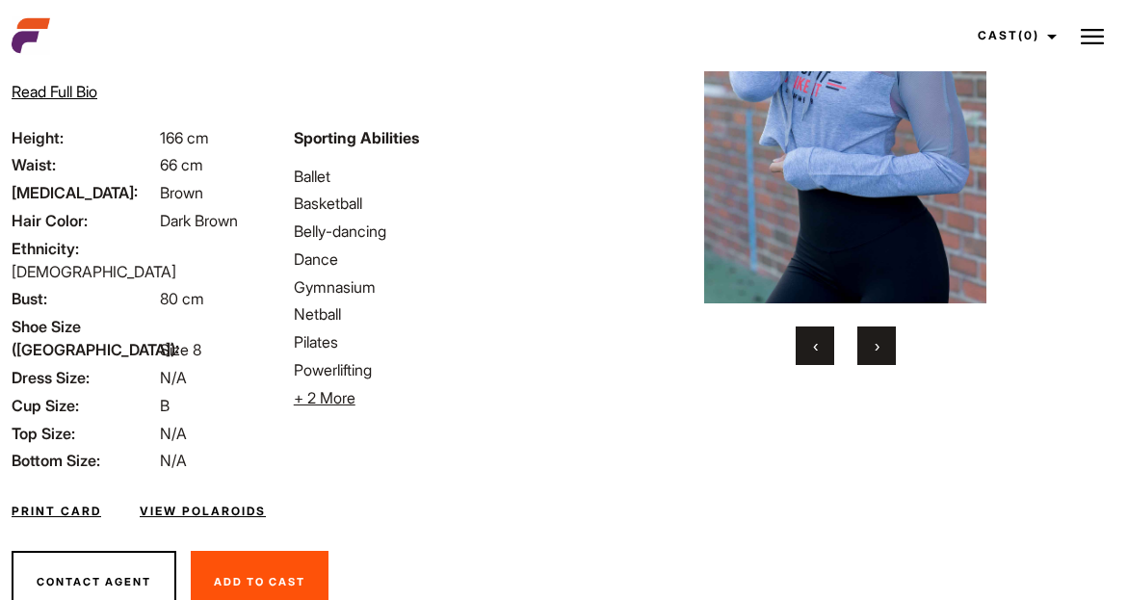
scroll to position [298, 0]
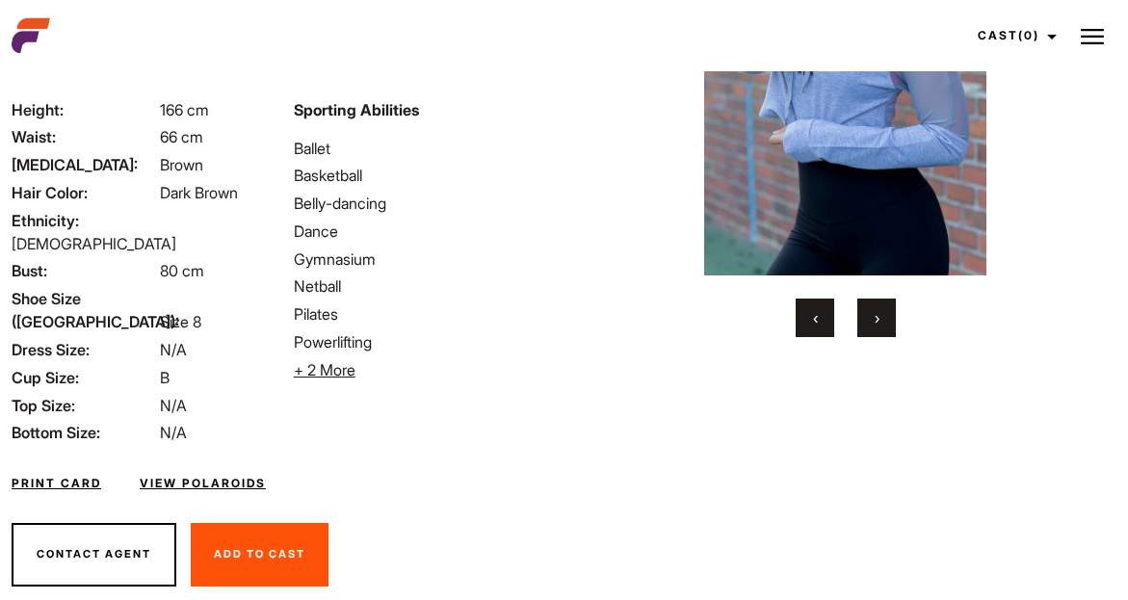
click at [220, 475] on link "View Polaroids" at bounding box center [203, 483] width 126 height 17
